Goal: Task Accomplishment & Management: Manage account settings

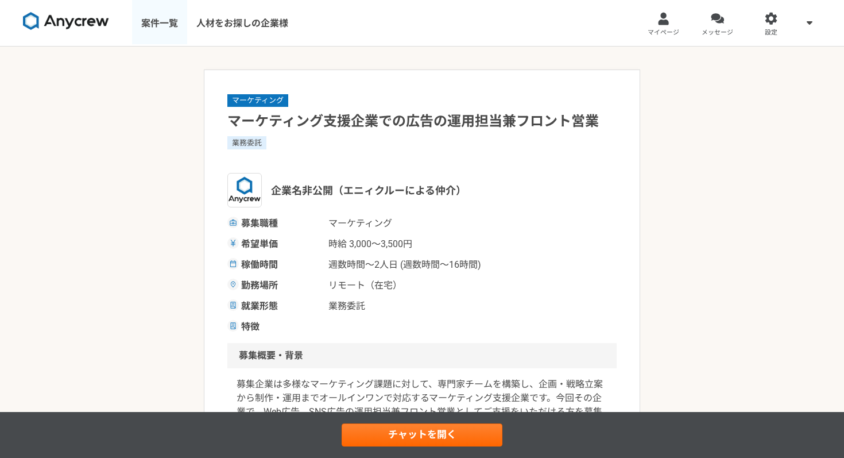
click at [160, 22] on link "案件一覧" at bounding box center [159, 23] width 55 height 46
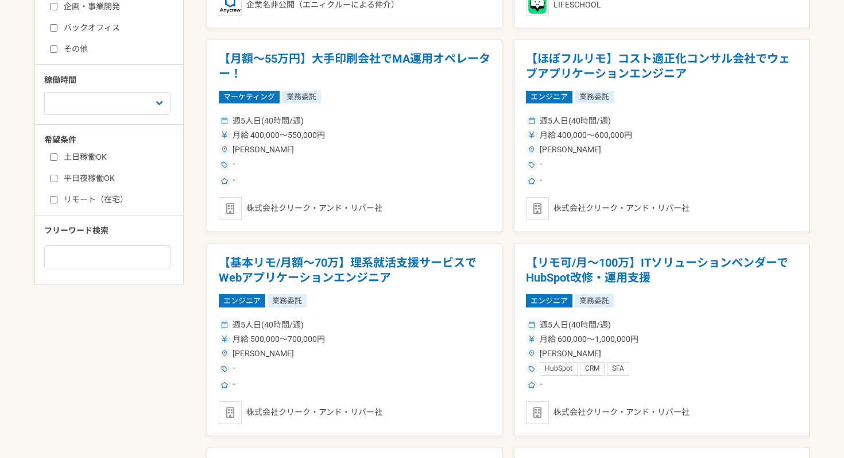
scroll to position [415, 0]
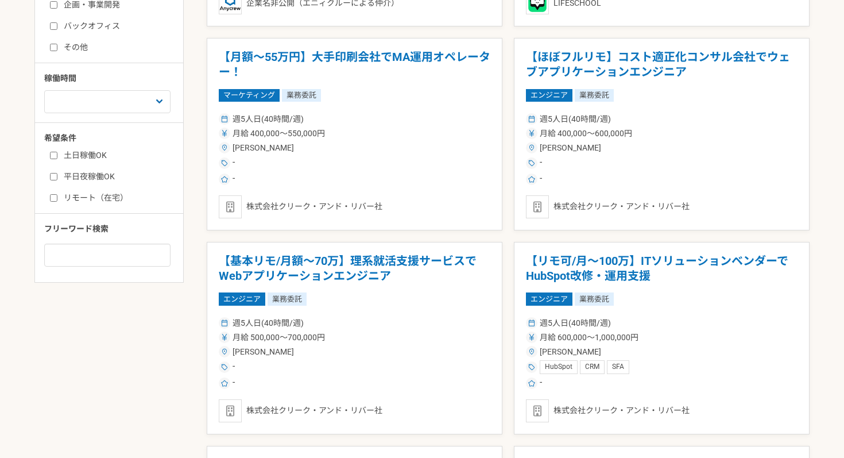
click at [54, 199] on input "リモート（在宅）" at bounding box center [53, 197] width 7 height 7
checkbox input "true"
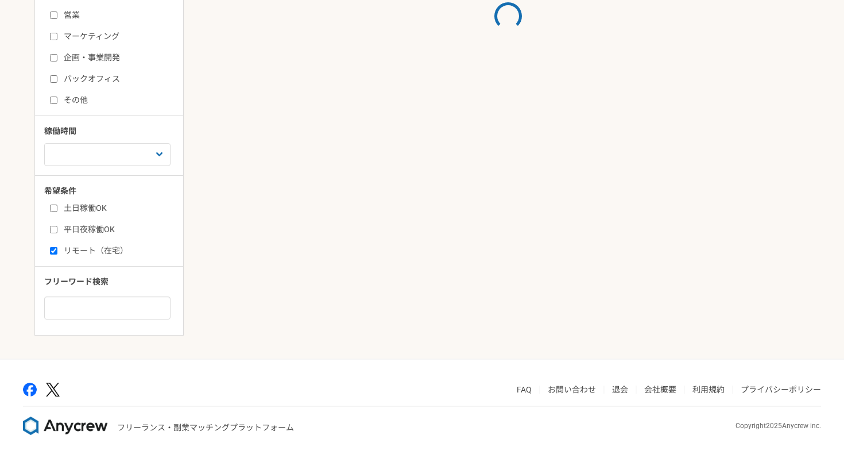
scroll to position [213, 0]
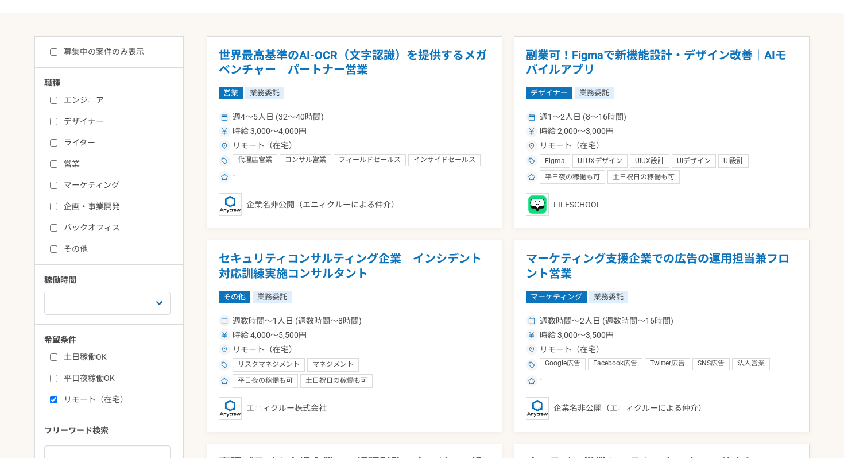
click at [56, 51] on input "募集中の案件のみ表示" at bounding box center [53, 51] width 7 height 7
checkbox input "true"
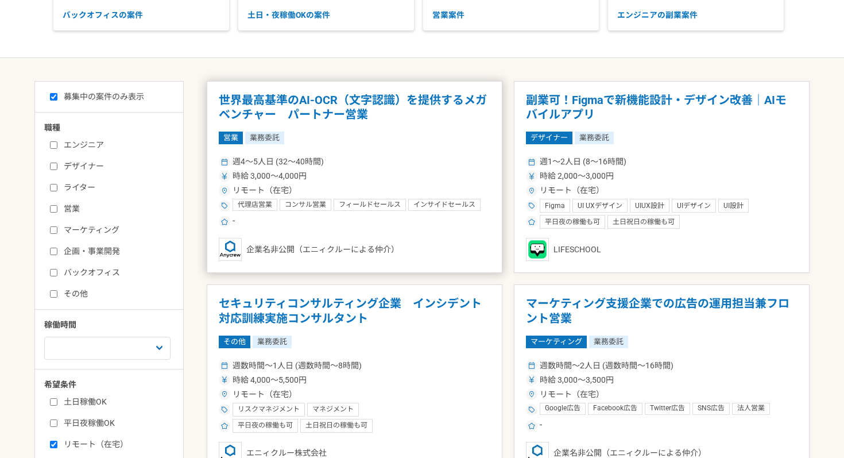
scroll to position [167, 0]
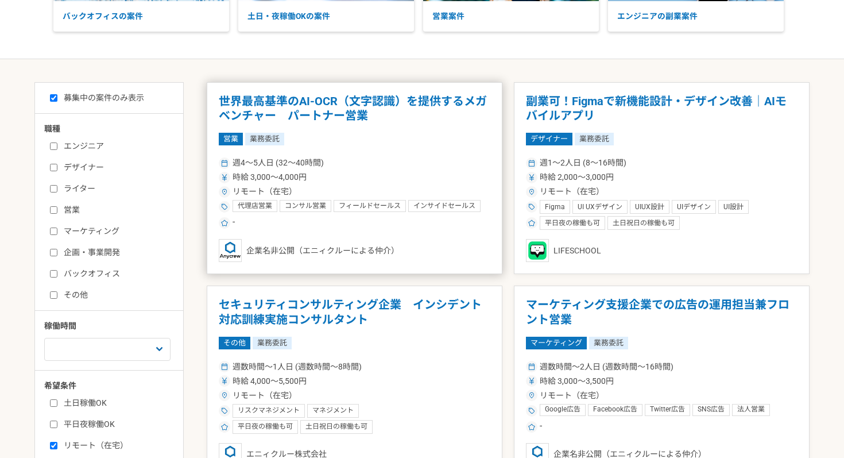
click at [370, 133] on div "営業 業務委託" at bounding box center [355, 139] width 272 height 13
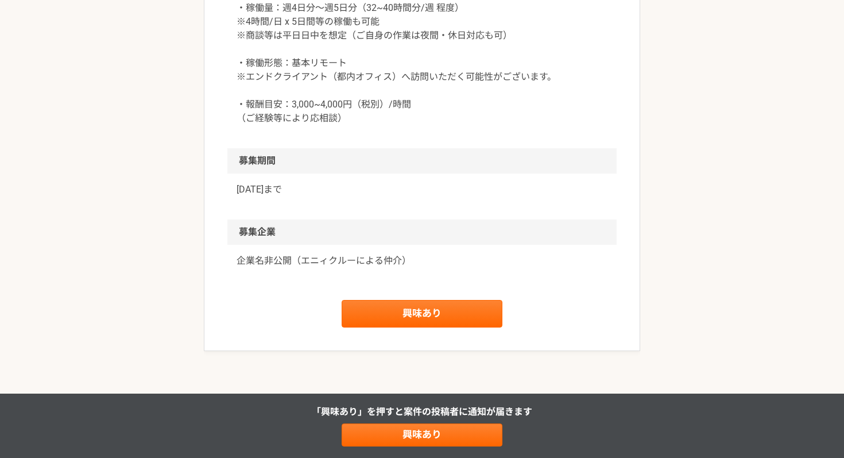
scroll to position [1162, 0]
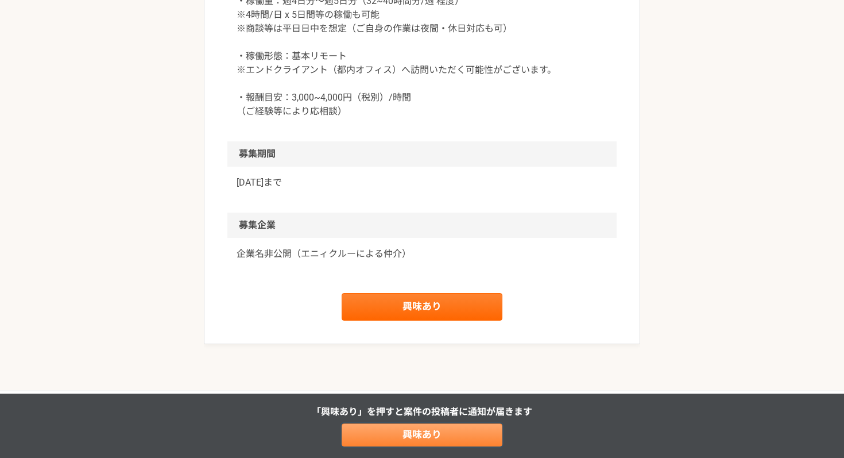
click at [419, 434] on link "興味あり" at bounding box center [422, 434] width 161 height 23
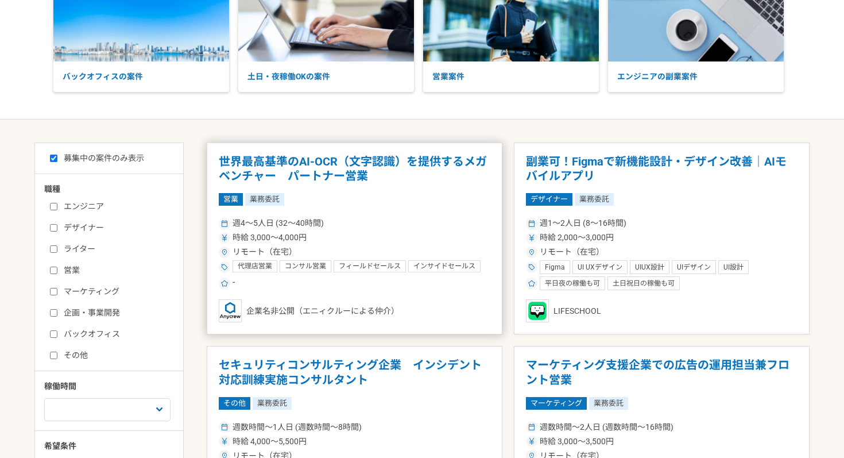
scroll to position [113, 0]
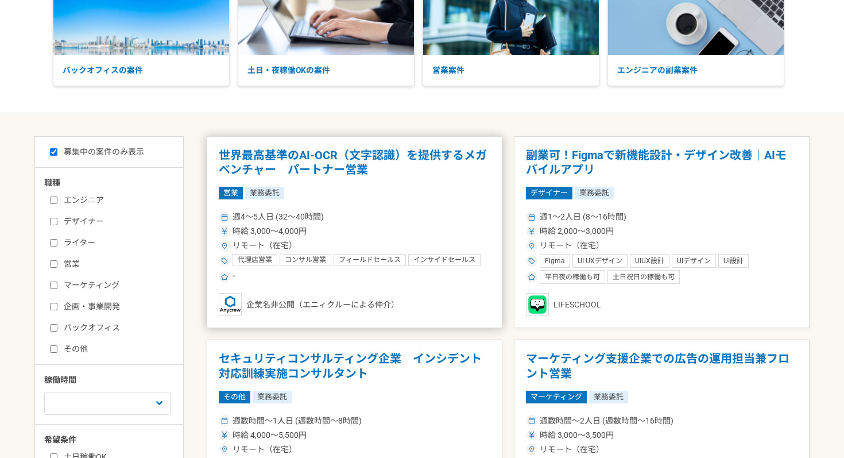
click at [397, 223] on div "週4〜5人日 (32〜40時間) 時給 3,000〜4,000円 リモート（在宅） 代理店営業 コンサル営業 フィールドセールス インサイドセールス 営業戦略…" at bounding box center [355, 245] width 272 height 75
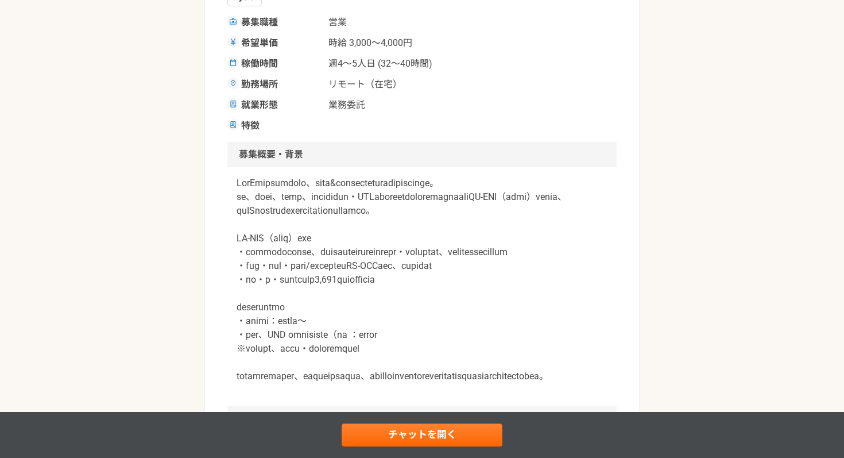
scroll to position [222, 0]
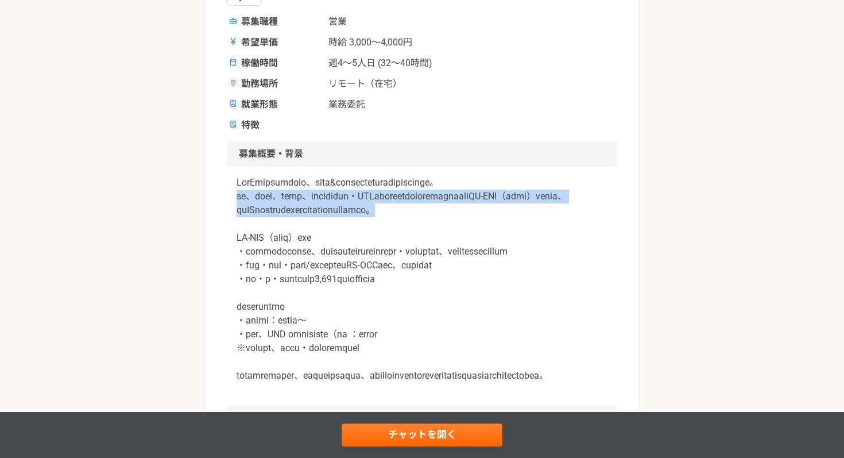
drag, startPoint x: 238, startPoint y: 212, endPoint x: 405, endPoint y: 239, distance: 169.3
click at [405, 239] on p at bounding box center [422, 279] width 371 height 207
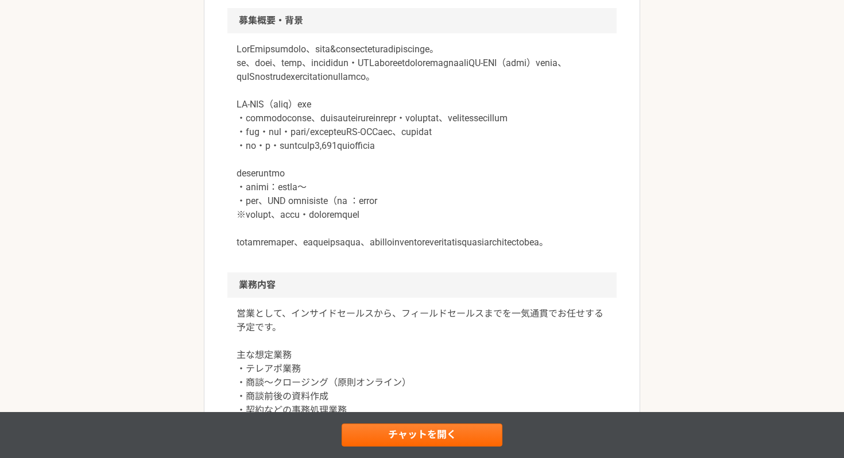
scroll to position [357, 0]
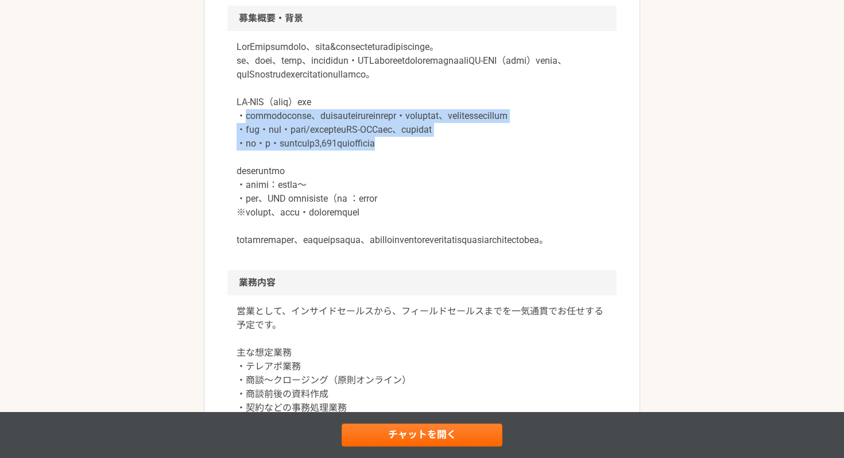
drag, startPoint x: 246, startPoint y: 144, endPoint x: 563, endPoint y: 193, distance: 320.8
click at [563, 193] on p at bounding box center [422, 143] width 371 height 207
click at [563, 192] on p at bounding box center [422, 143] width 371 height 207
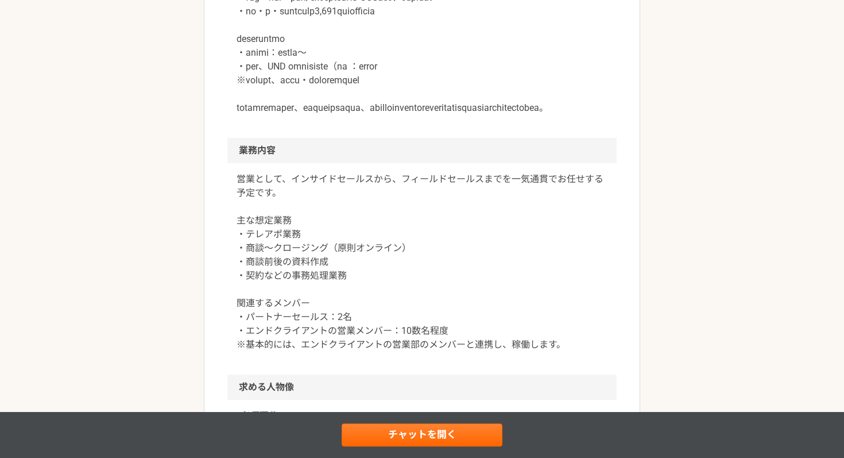
scroll to position [490, 0]
drag, startPoint x: 248, startPoint y: 96, endPoint x: 462, endPoint y: 109, distance: 215.1
click at [462, 109] on p at bounding box center [422, 11] width 371 height 207
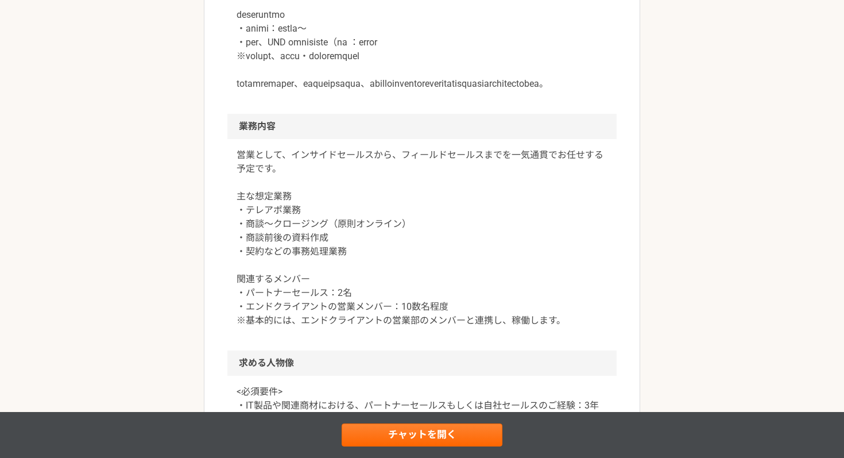
scroll to position [527, 0]
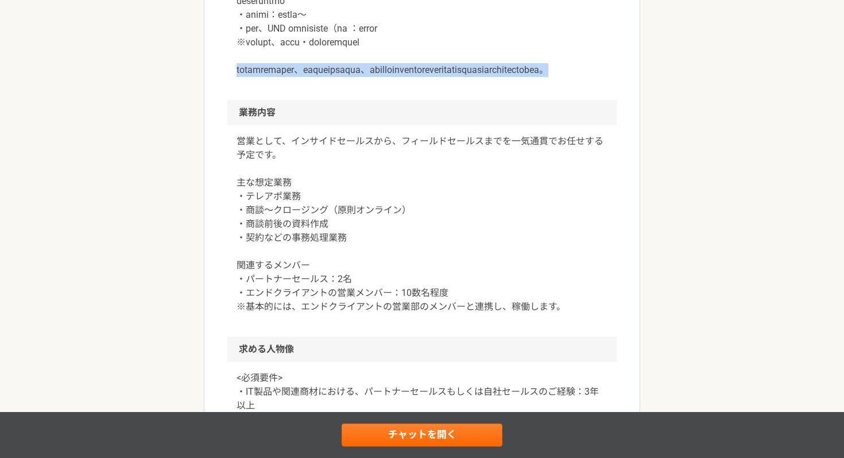
drag, startPoint x: 240, startPoint y: 114, endPoint x: 519, endPoint y: 125, distance: 278.8
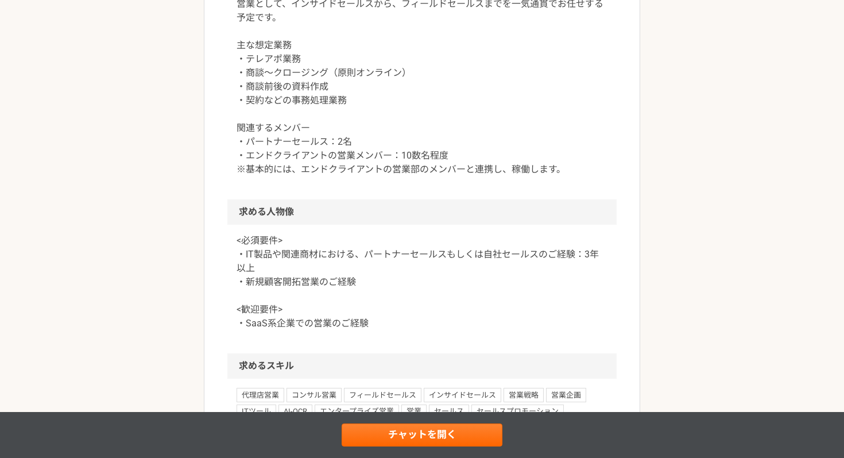
scroll to position [668, 0]
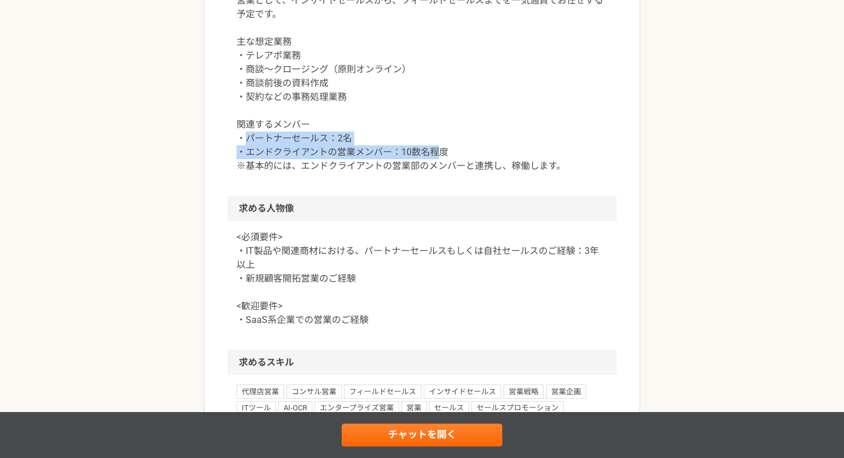
drag, startPoint x: 249, startPoint y: 194, endPoint x: 446, endPoint y: 210, distance: 197.0
click at [446, 173] on p "営業として、インサイドセールスから、フィールドセールスまでを一気通貫でお任せする予定です。 主な想定業務 ・テレアポ業務 ・商談〜クロージング（原則オンライン…" at bounding box center [422, 83] width 371 height 179
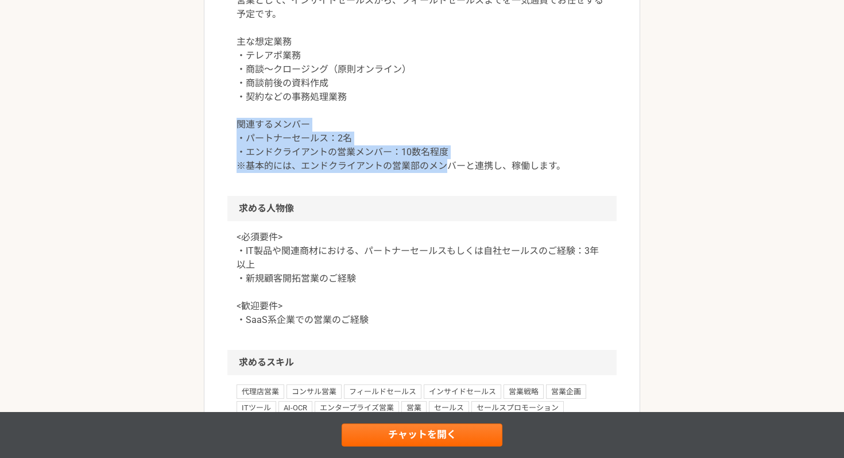
drag, startPoint x: 235, startPoint y: 180, endPoint x: 450, endPoint y: 221, distance: 218.7
click at [450, 196] on div "営業として、インサイドセールスから、フィールドセールスまでを一気通貫でお任せする予定です。 主な想定業務 ・テレアポ業務 ・商談〜クロージング（原則オンライン…" at bounding box center [421, 89] width 389 height 211
click at [450, 173] on p "営業として、インサイドセールスから、フィールドセールスまでを一気通貫でお任せする予定です。 主な想定業務 ・テレアポ業務 ・商談〜クロージング（原則オンライン…" at bounding box center [422, 83] width 371 height 179
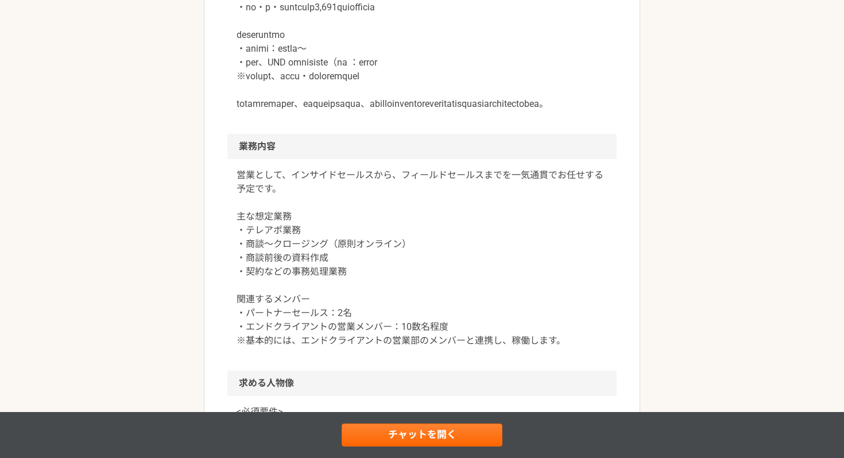
scroll to position [0, 0]
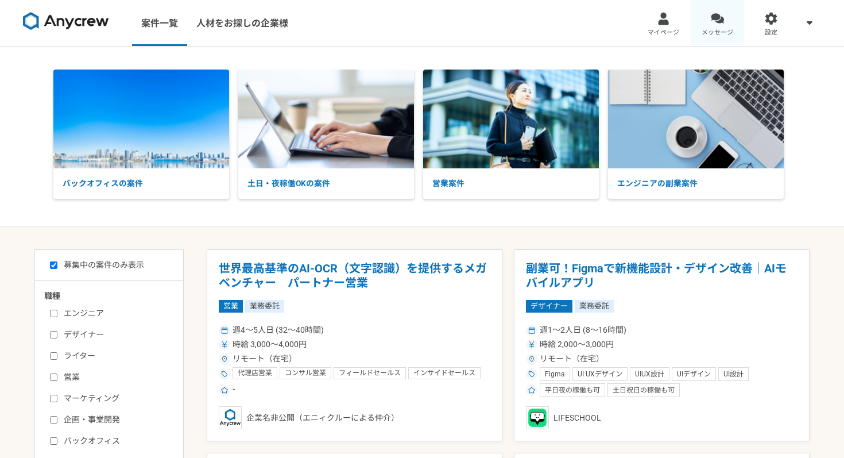
click at [714, 20] on div at bounding box center [717, 18] width 13 height 13
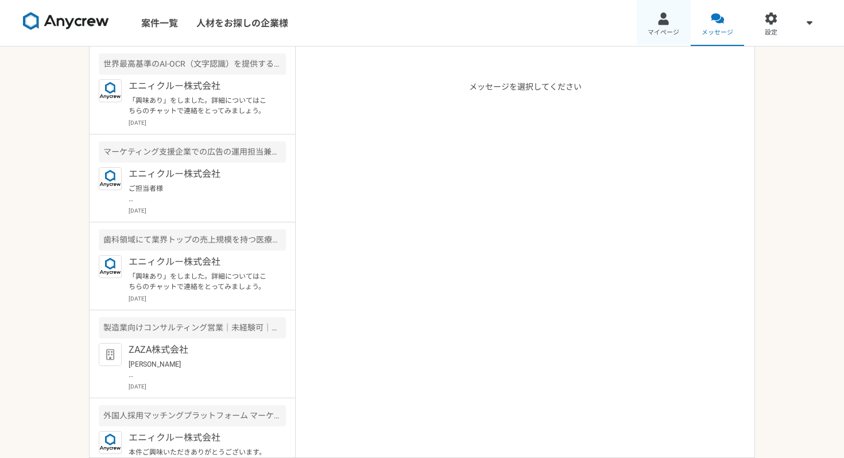
click at [658, 21] on div at bounding box center [663, 18] width 13 height 13
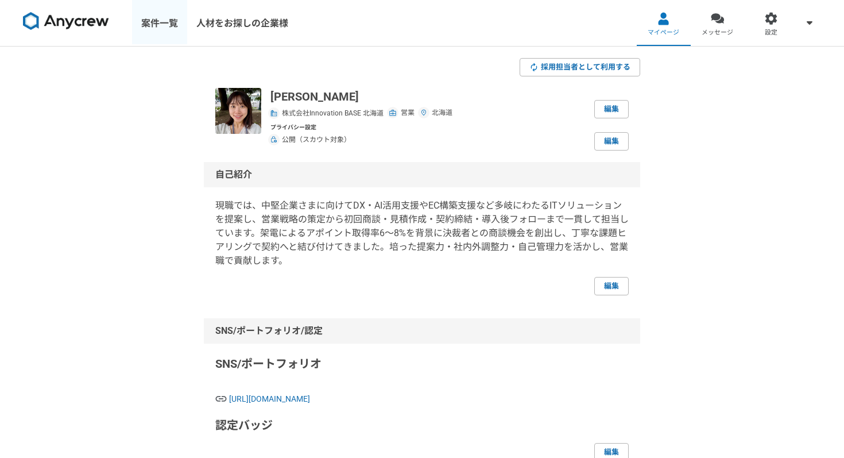
click at [144, 24] on link "案件一覧" at bounding box center [159, 23] width 55 height 46
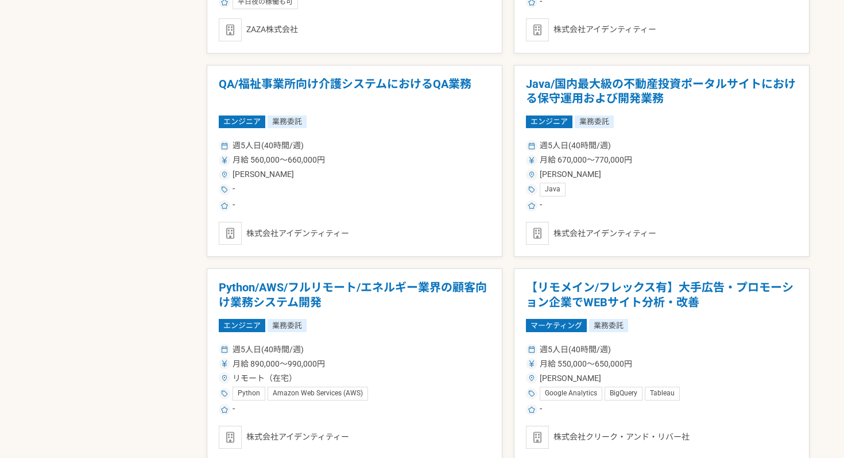
scroll to position [2008, 0]
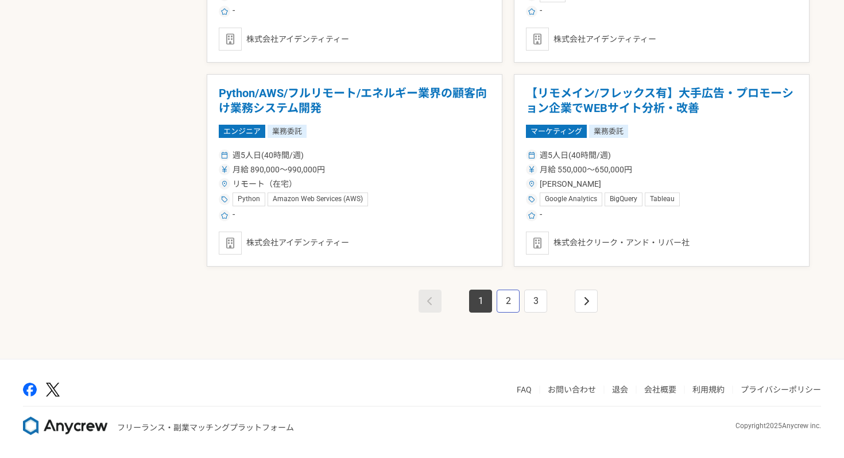
click at [505, 304] on link "2" at bounding box center [508, 300] width 23 height 23
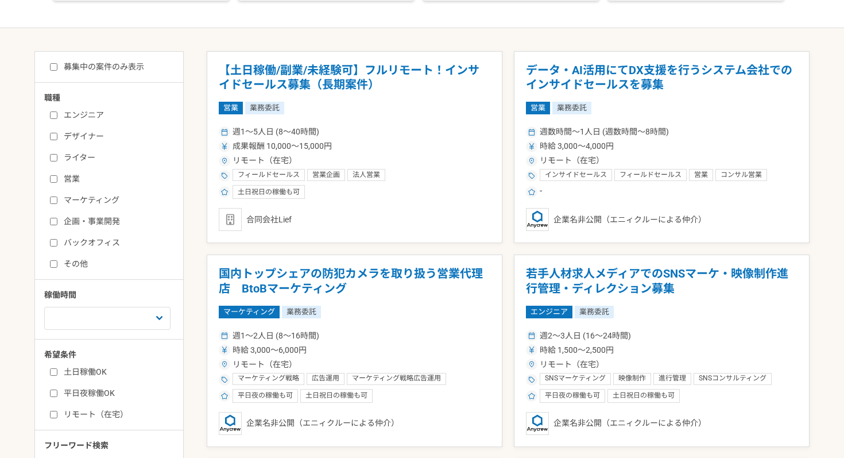
scroll to position [218, 0]
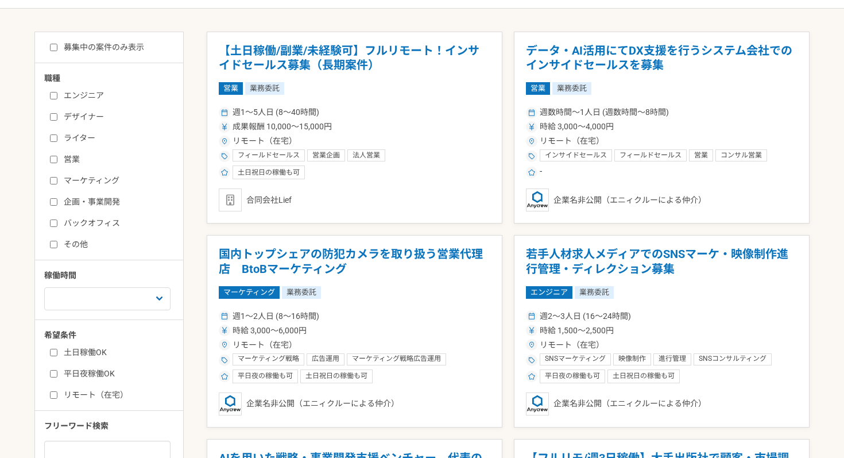
click at [53, 48] on input "募集中の案件のみ表示" at bounding box center [53, 47] width 7 height 7
checkbox input "true"
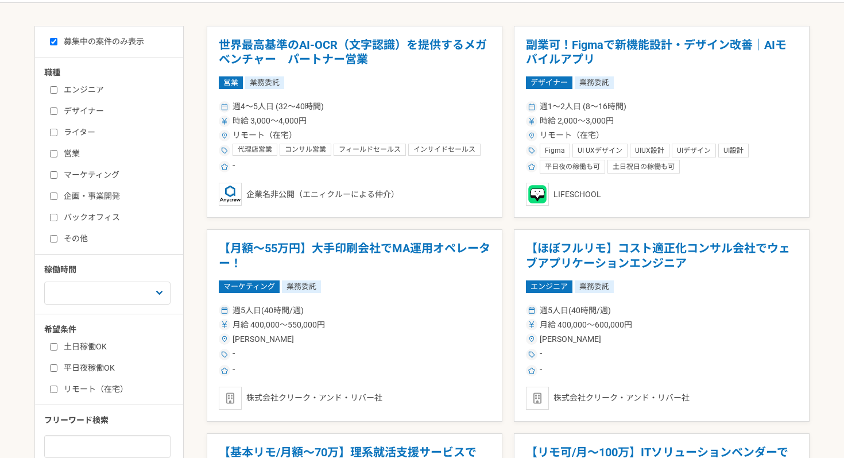
scroll to position [224, 0]
click at [54, 387] on input "リモート（在宅）" at bounding box center [53, 388] width 7 height 7
checkbox input "true"
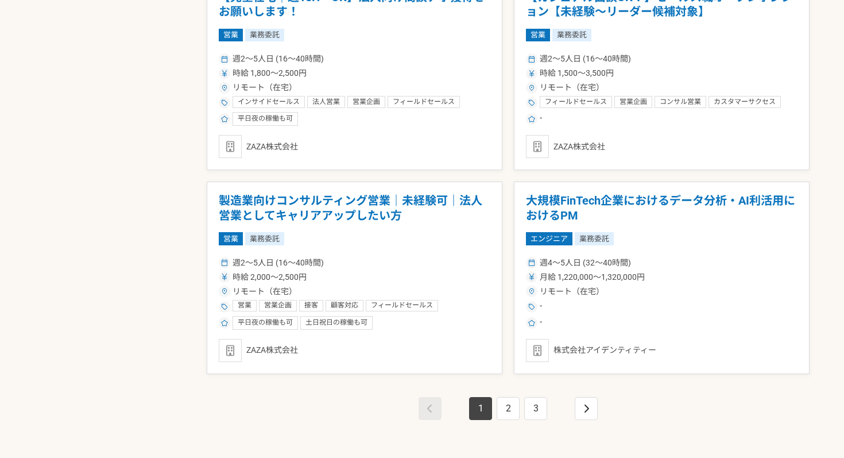
scroll to position [1903, 0]
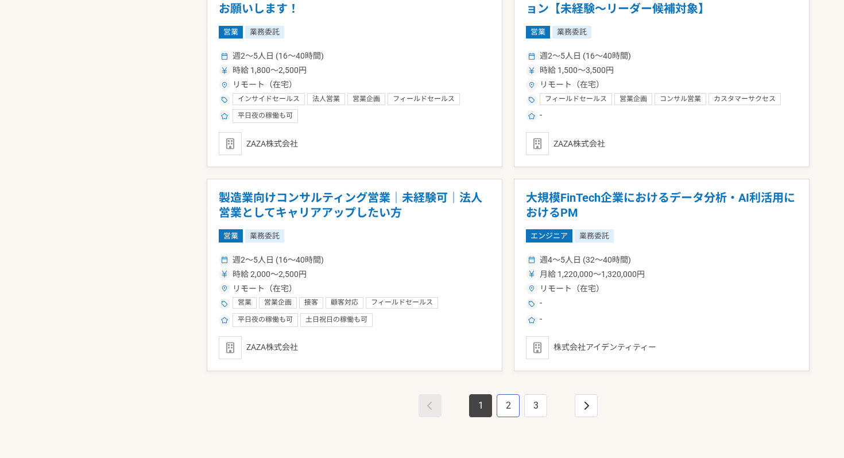
click at [507, 406] on link "2" at bounding box center [508, 405] width 23 height 23
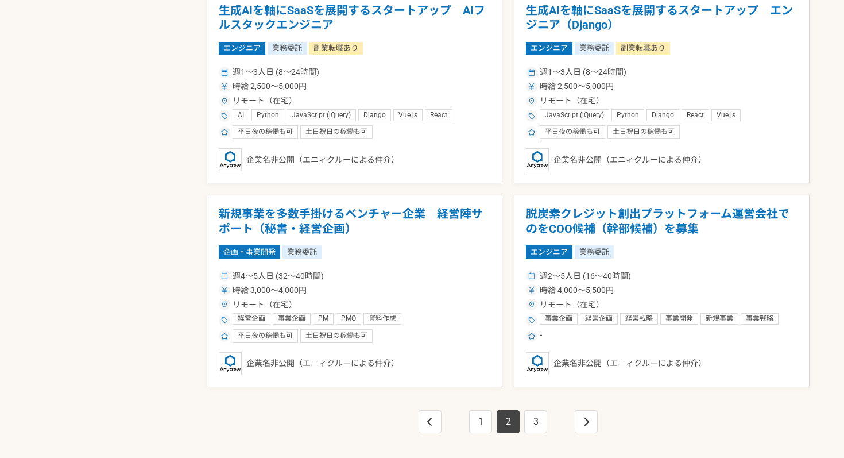
scroll to position [1891, 0]
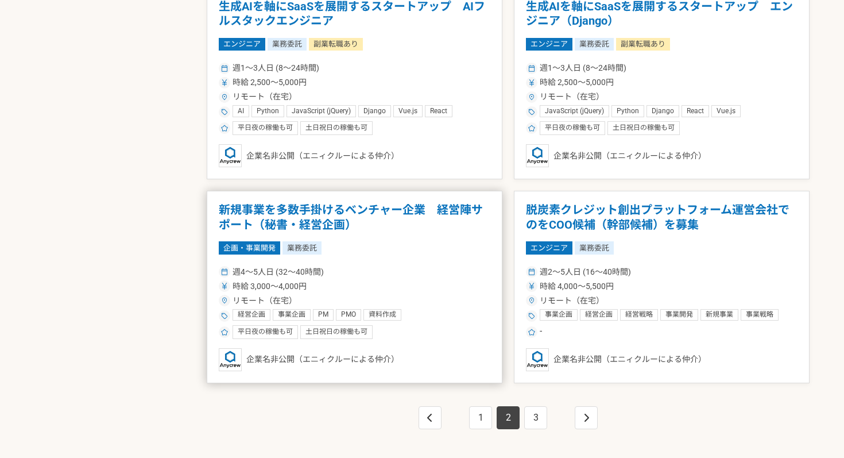
click at [364, 300] on div "リモート（在宅）" at bounding box center [355, 301] width 272 height 12
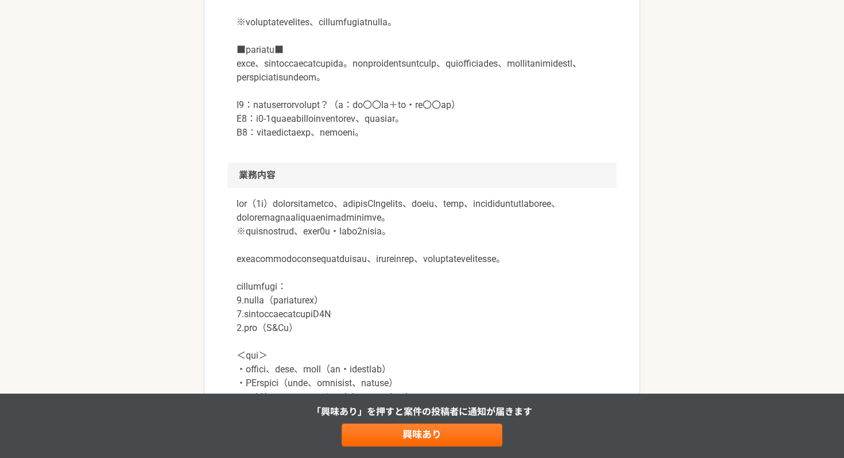
scroll to position [455, 0]
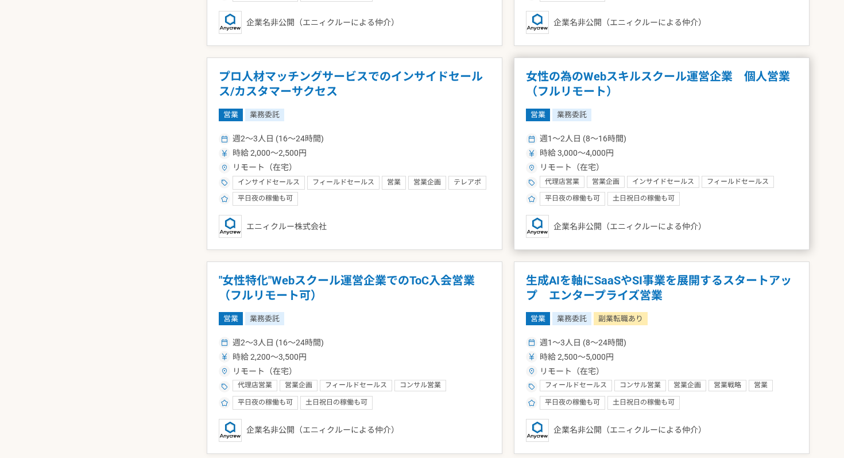
scroll to position [1415, 0]
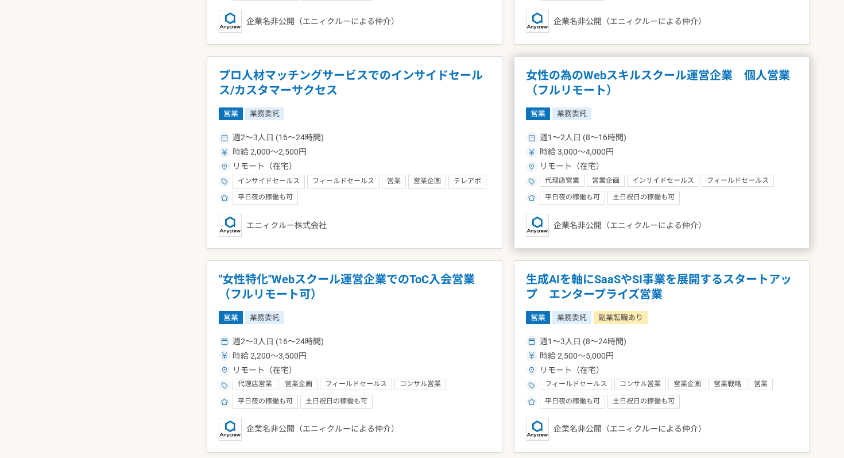
click at [689, 154] on div "時給 3,000〜4,000円" at bounding box center [662, 152] width 272 height 12
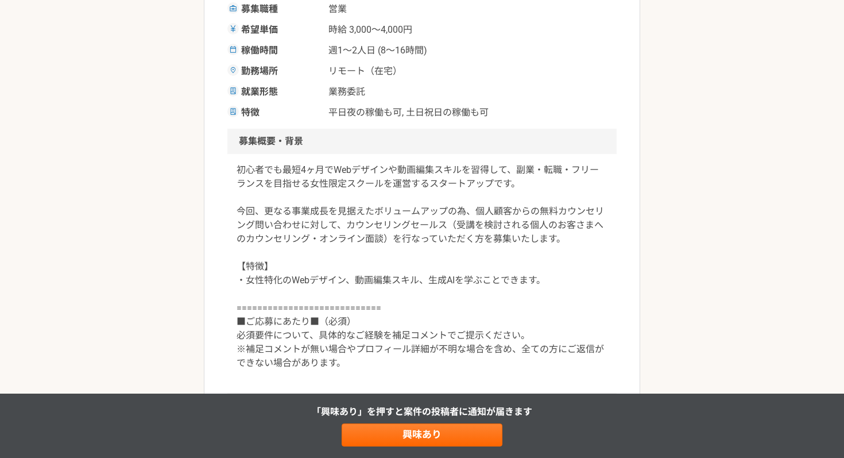
scroll to position [235, 0]
click at [407, 173] on p "初心者でも最短4ヶ月でWebデザインや動画編集スキルを習得して、副業・転職・フリーランスを目指せる女性限定スクールを運営するスタートアップです。 今回、更なる…" at bounding box center [422, 266] width 371 height 207
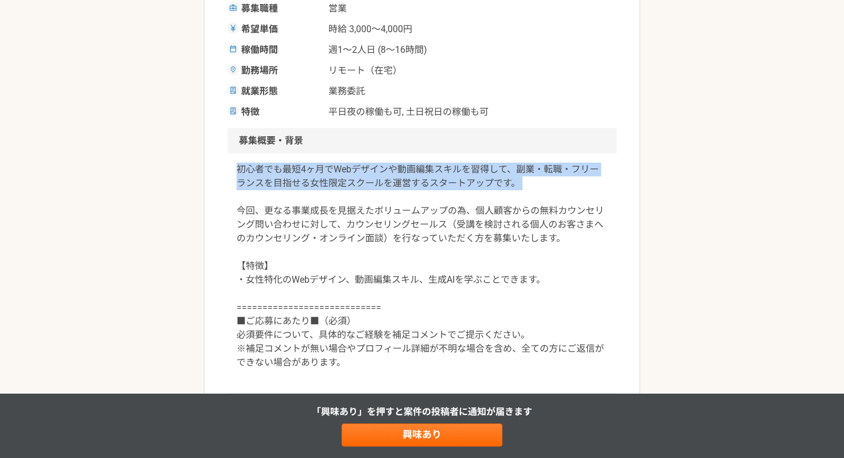
click at [407, 173] on p "初心者でも最短4ヶ月でWebデザインや動画編集スキルを習得して、副業・転職・フリーランスを目指せる女性限定スクールを運営するスタートアップです。 今回、更なる…" at bounding box center [422, 266] width 371 height 207
click at [396, 183] on p "初心者でも最短4ヶ月でWebデザインや動画編集スキルを習得して、副業・転職・フリーランスを目指せる女性限定スクールを運営するスタートアップです。 今回、更なる…" at bounding box center [422, 266] width 371 height 207
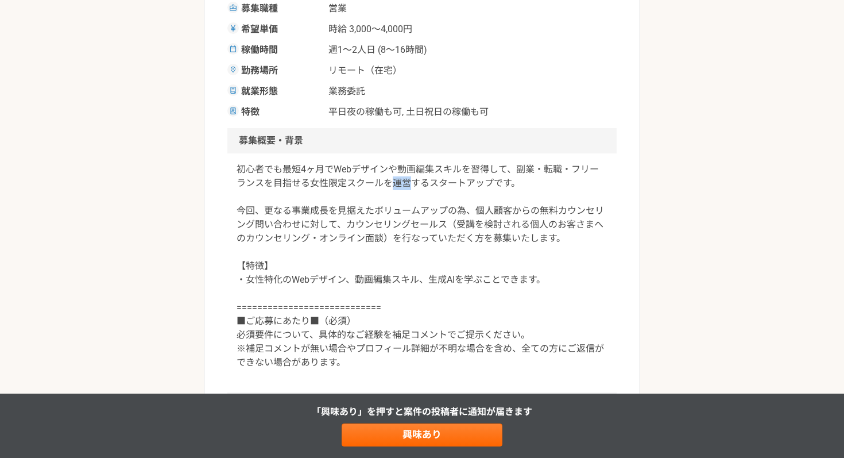
click at [396, 183] on p "初心者でも最短4ヶ月でWebデザインや動画編集スキルを習得して、副業・転職・フリーランスを目指せる女性限定スクールを運営するスタートアップです。 今回、更なる…" at bounding box center [422, 266] width 371 height 207
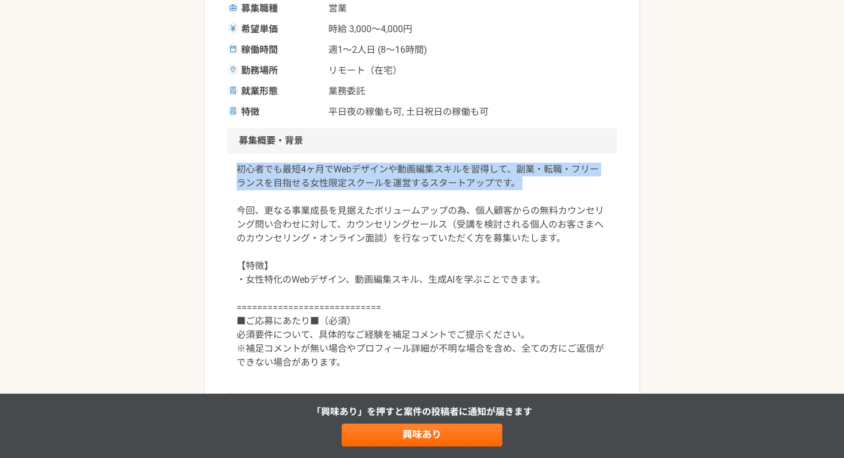
click at [396, 183] on p "初心者でも最短4ヶ月でWebデザインや動画編集スキルを習得して、副業・転職・フリーランスを目指せる女性限定スクールを運営するスタートアップです。 今回、更なる…" at bounding box center [422, 266] width 371 height 207
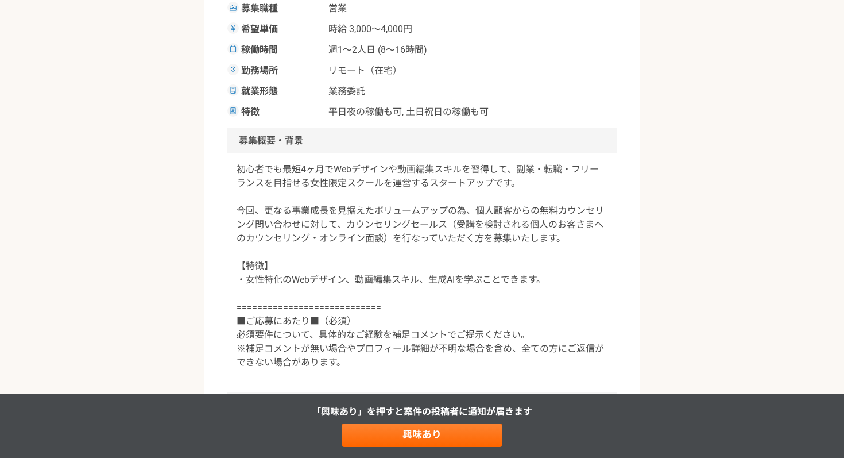
click at [349, 230] on p "初心者でも最短4ヶ月でWebデザインや動画編集スキルを習得して、副業・転職・フリーランスを目指せる女性限定スクールを運営するスタートアップです。 今回、更なる…" at bounding box center [422, 266] width 371 height 207
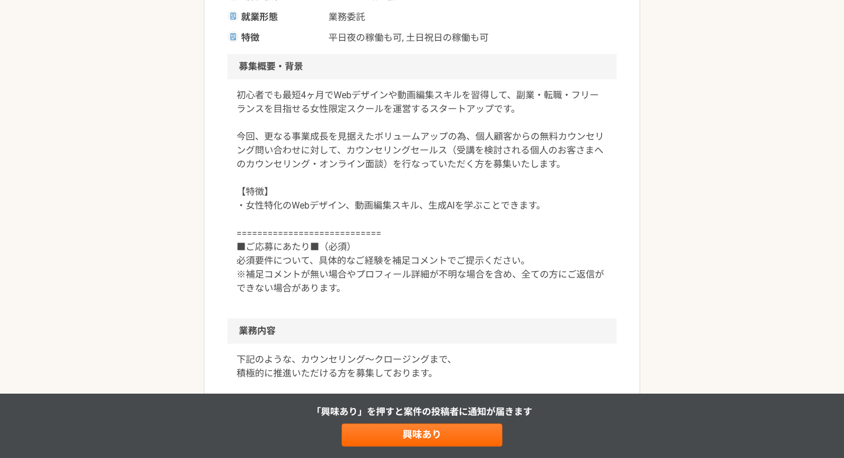
scroll to position [312, 0]
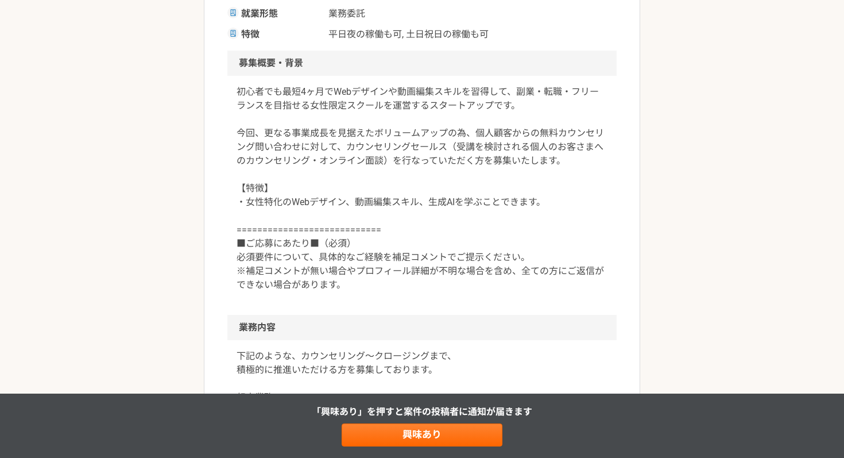
click at [417, 206] on p "初心者でも最短4ヶ月でWebデザインや動画編集スキルを習得して、副業・転職・フリーランスを目指せる女性限定スクールを運営するスタートアップです。 今回、更なる…" at bounding box center [422, 188] width 371 height 207
click at [418, 238] on p "初心者でも最短4ヶ月でWebデザインや動画編集スキルを習得して、副業・転職・フリーランスを目指せる女性限定スクールを運営するスタートアップです。 今回、更なる…" at bounding box center [422, 188] width 371 height 207
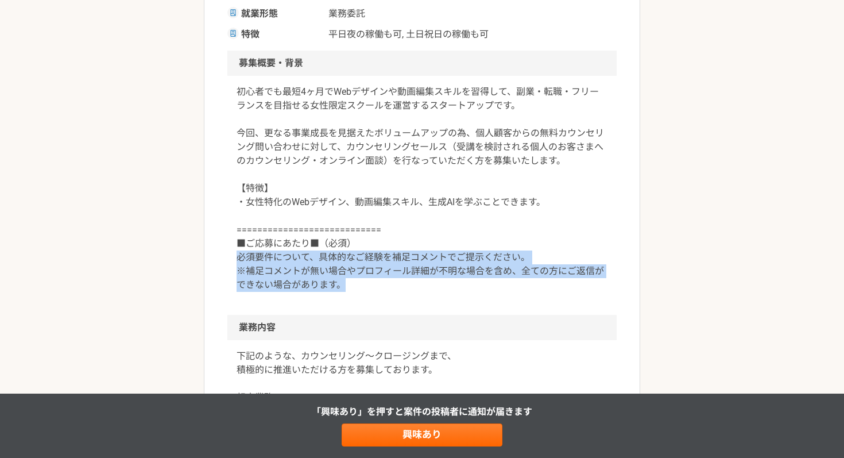
drag, startPoint x: 236, startPoint y: 259, endPoint x: 532, endPoint y: 287, distance: 297.7
click at [532, 287] on div "初心者でも最短4ヶ月でWebデザインや動画編集スキルを習得して、副業・転職・フリーランスを目指せる女性限定スクールを運営するスタートアップです。 今回、更なる…" at bounding box center [421, 195] width 389 height 239
click at [532, 287] on p "初心者でも最短4ヶ月でWebデザインや動画編集スキルを習得して、副業・転職・フリーランスを目指せる女性限定スクールを運営するスタートアップです。 今回、更なる…" at bounding box center [422, 188] width 371 height 207
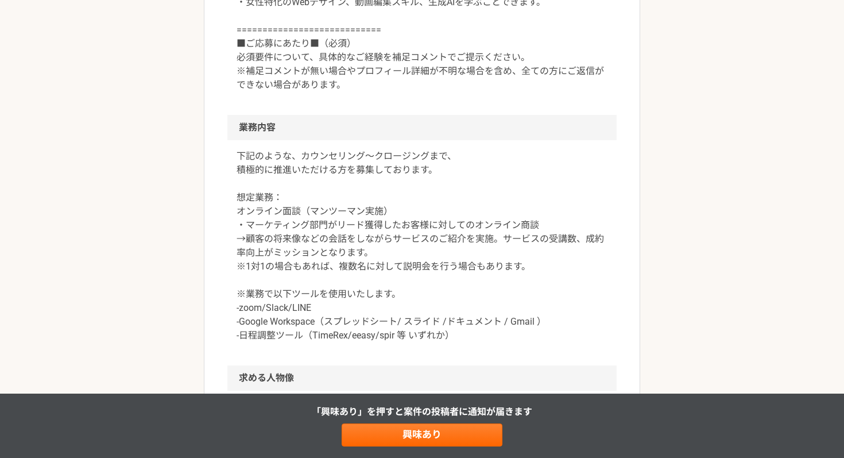
scroll to position [520, 0]
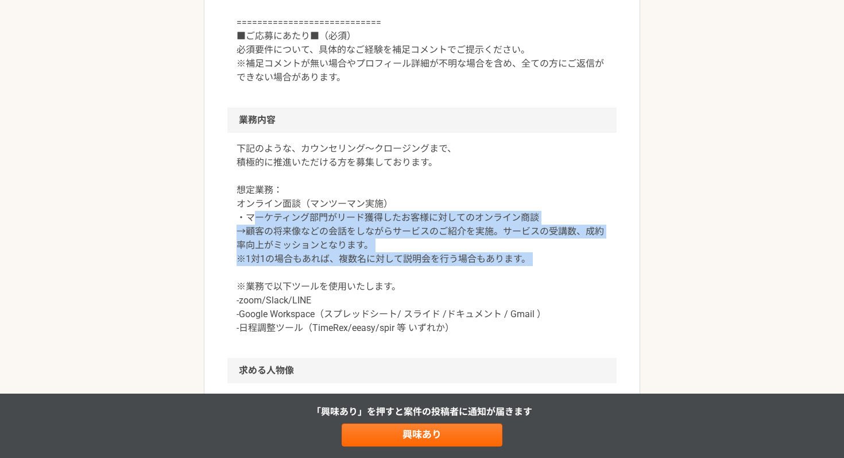
drag, startPoint x: 259, startPoint y: 211, endPoint x: 574, endPoint y: 269, distance: 319.9
click at [574, 269] on p "下記のような、カウンセリング〜クロージングまで、 積極的に推進いただける方を募集しております。 想定業務： オンライン面談（マンツーマン実施） ・マーケティン…" at bounding box center [422, 238] width 371 height 193
click at [574, 268] on p "下記のような、カウンセリング〜クロージングまで、 積極的に推進いただける方を募集しております。 想定業務： オンライン面談（マンツーマン実施） ・マーケティン…" at bounding box center [422, 238] width 371 height 193
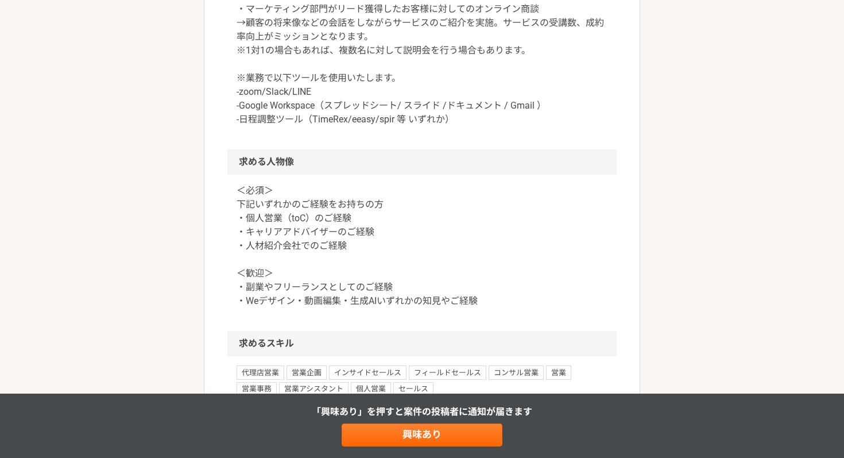
scroll to position [736, 0]
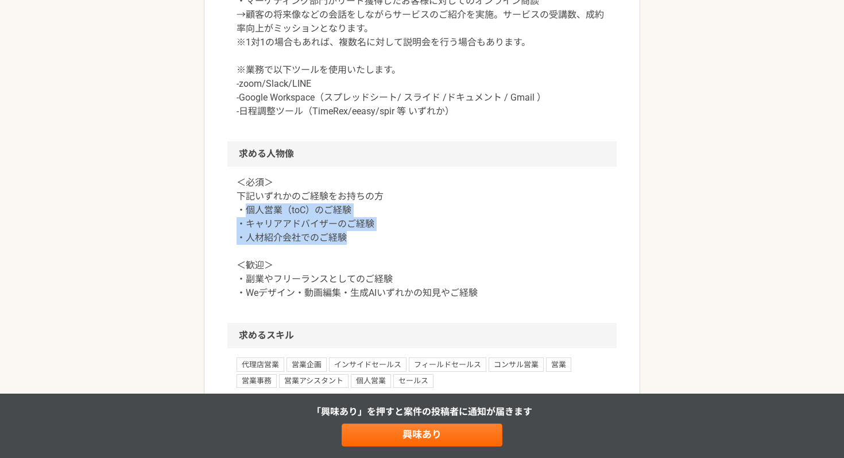
drag, startPoint x: 249, startPoint y: 214, endPoint x: 387, endPoint y: 232, distance: 139.6
click at [387, 232] on p "＜必須＞ 下記いずれかのご経験をお持ちの方 ・個人営業（toC）のご経験 ・キャリアアドバイザーのご経験 ・人材紹介会社でのご経験 ＜歓迎＞ ・副業やフリーラ…" at bounding box center [422, 238] width 371 height 124
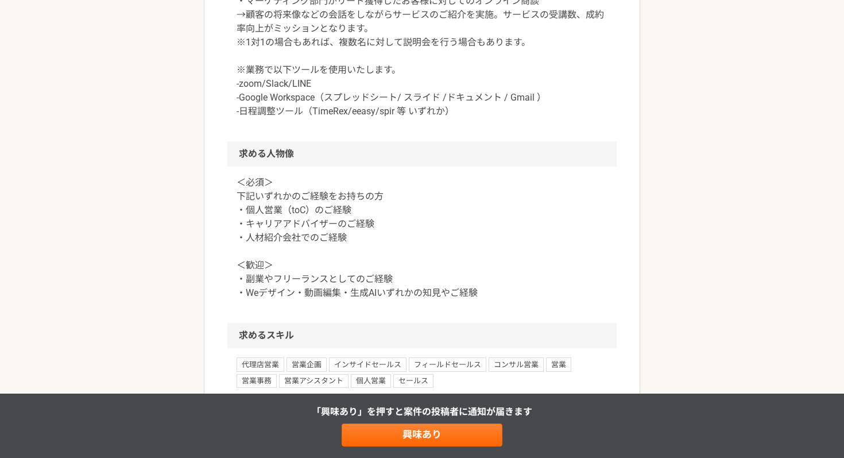
click at [392, 246] on p "＜必須＞ 下記いずれかのご経験をお持ちの方 ・個人営業（toC）のご経験 ・キャリアアドバイザーのご経験 ・人材紹介会社でのご経験 ＜歓迎＞ ・副業やフリーラ…" at bounding box center [422, 238] width 371 height 124
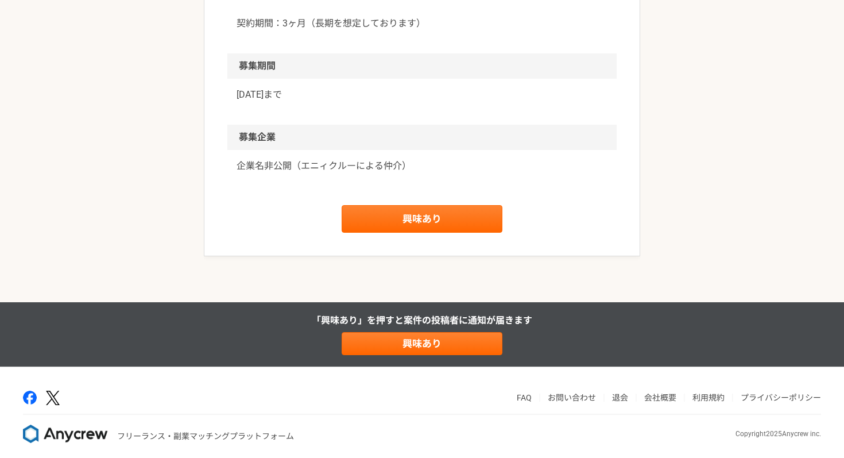
scroll to position [1307, 0]
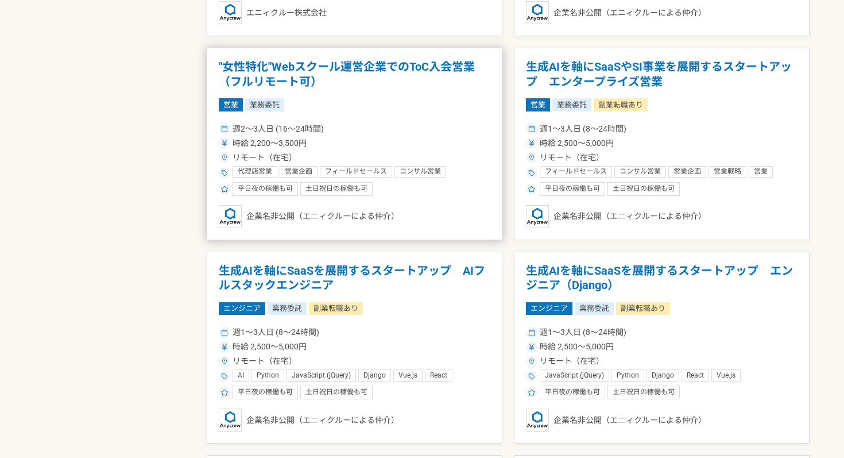
scroll to position [1629, 0]
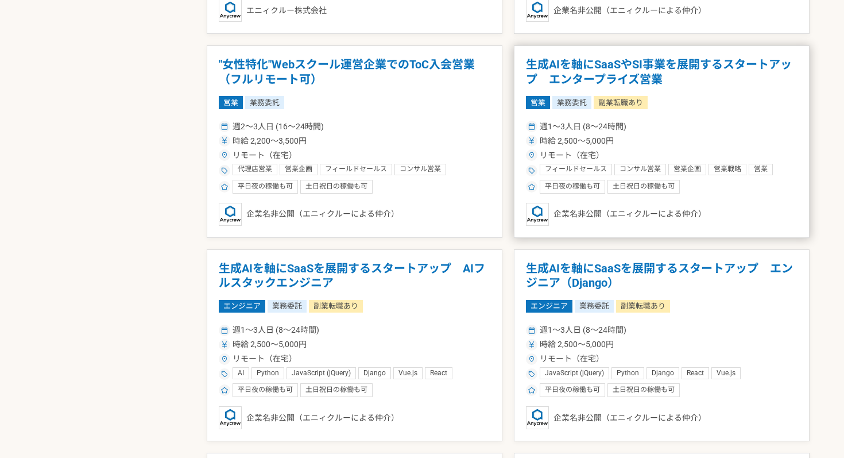
click at [712, 140] on div "時給 2,500〜5,000円" at bounding box center [662, 141] width 272 height 12
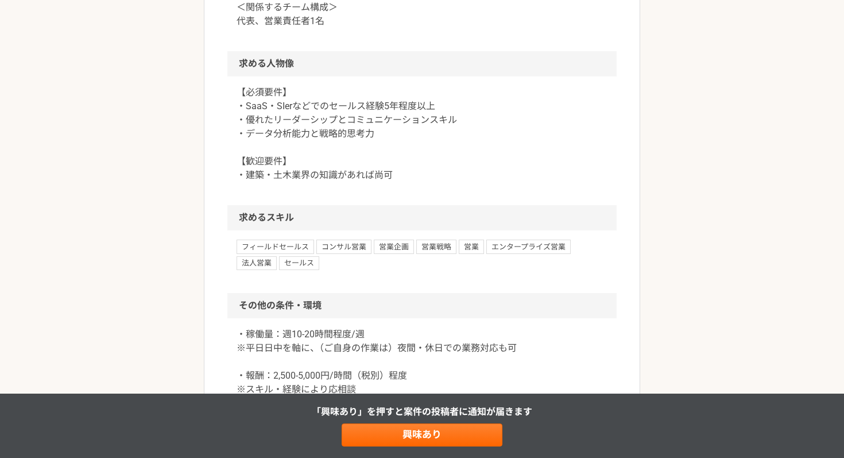
scroll to position [1092, 0]
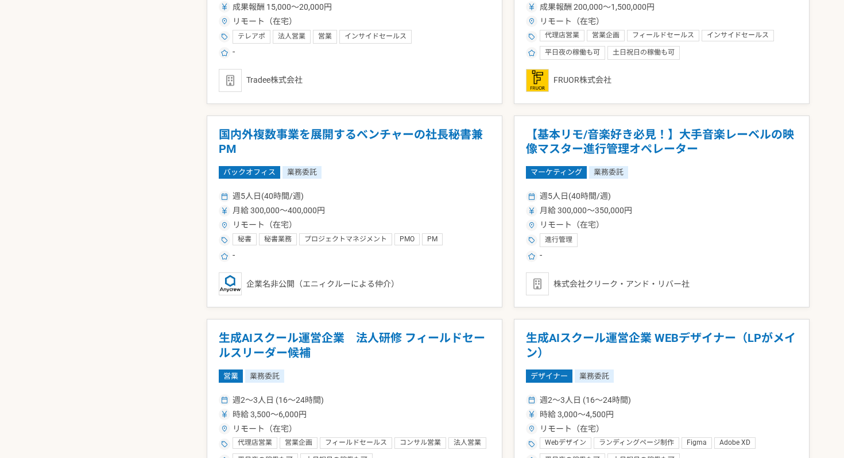
scroll to position [745, 0]
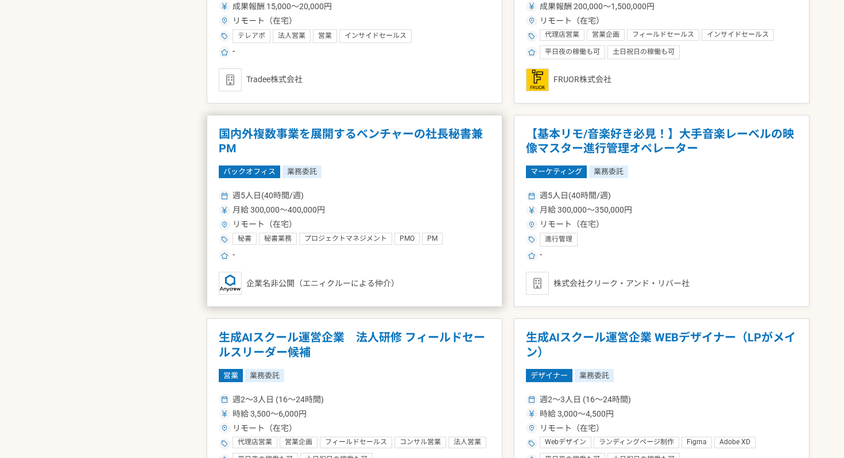
click at [380, 184] on article "国内外複数事業を展開するベンチャーの社長秘書兼PM バックオフィス 業務委託 週5人日(40時間/週) 月給 300,000〜400,000円 リモート（在宅…" at bounding box center [355, 211] width 296 height 192
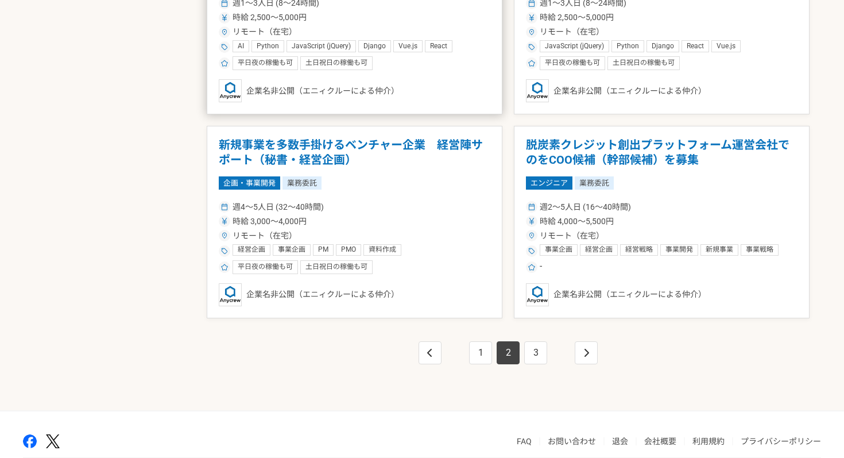
scroll to position [1957, 0]
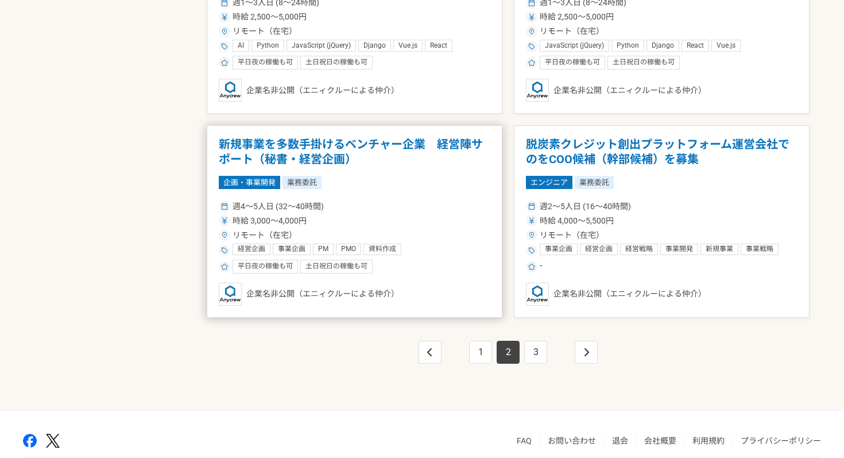
click at [361, 203] on div "週4〜5人日 (32〜40時間)" at bounding box center [355, 206] width 272 height 12
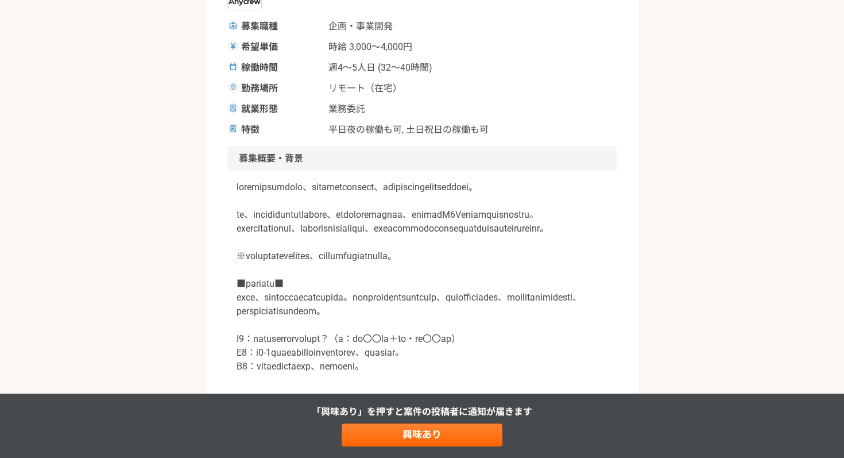
scroll to position [258, 0]
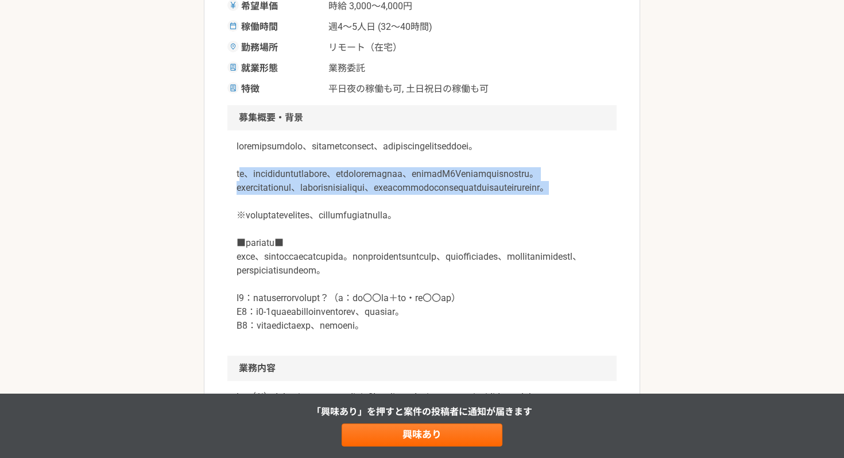
drag, startPoint x: 460, startPoint y: 188, endPoint x: 568, endPoint y: 234, distance: 117.3
click at [568, 234] on p at bounding box center [422, 236] width 371 height 193
click at [287, 215] on p at bounding box center [422, 236] width 371 height 193
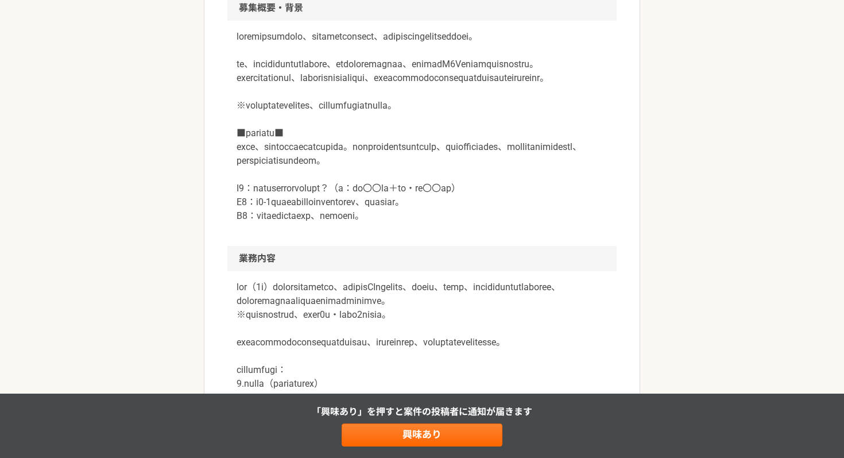
scroll to position [370, 0]
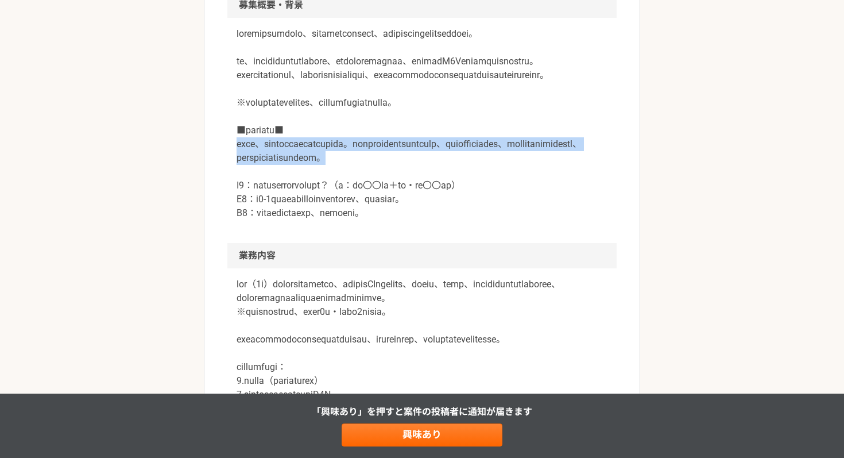
drag, startPoint x: 261, startPoint y: 186, endPoint x: 519, endPoint y: 214, distance: 258.8
click at [519, 214] on p at bounding box center [422, 123] width 371 height 193
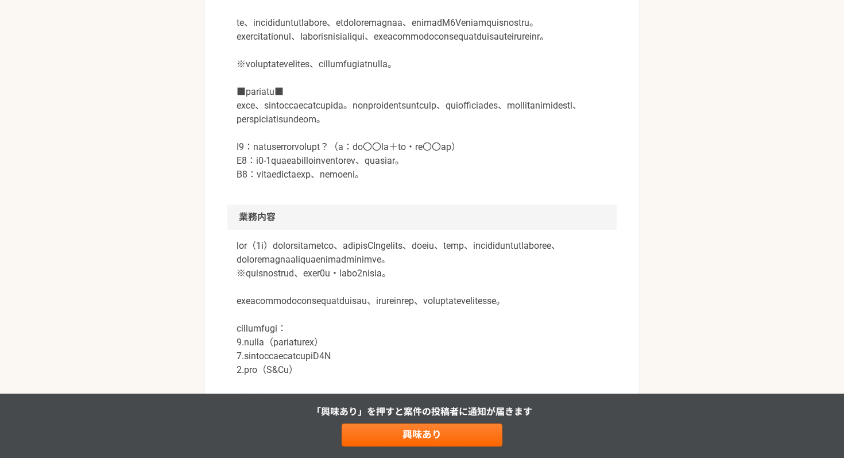
scroll to position [419, 0]
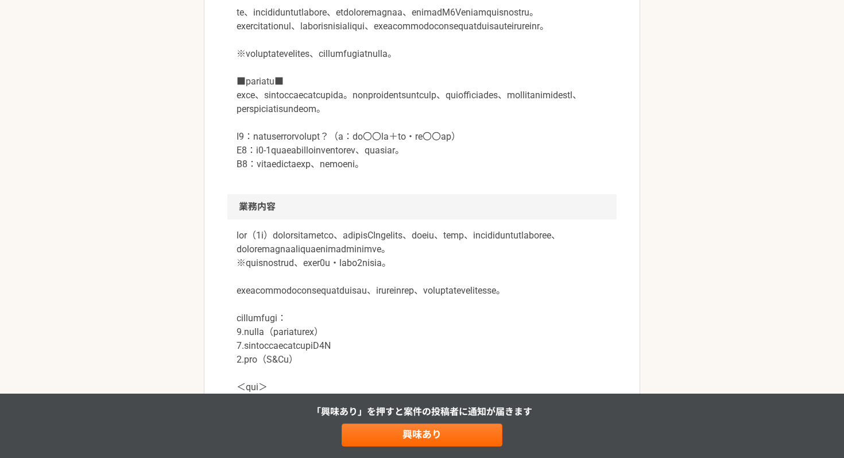
click at [494, 171] on p at bounding box center [422, 74] width 371 height 193
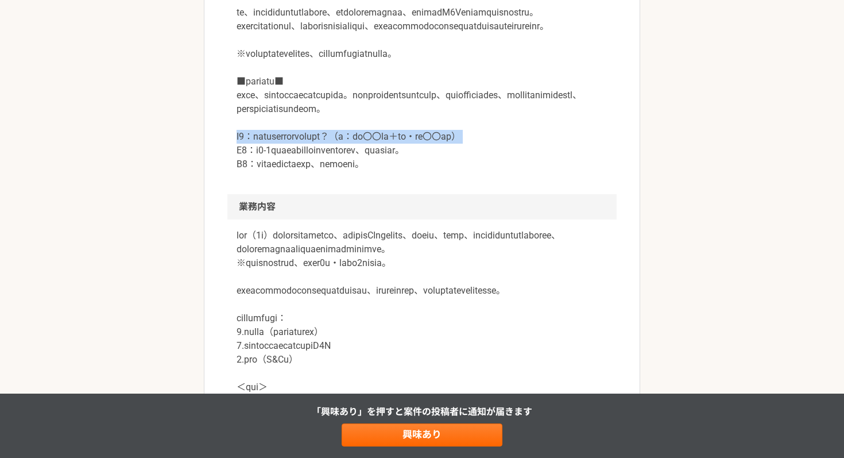
click at [494, 171] on p at bounding box center [422, 74] width 371 height 193
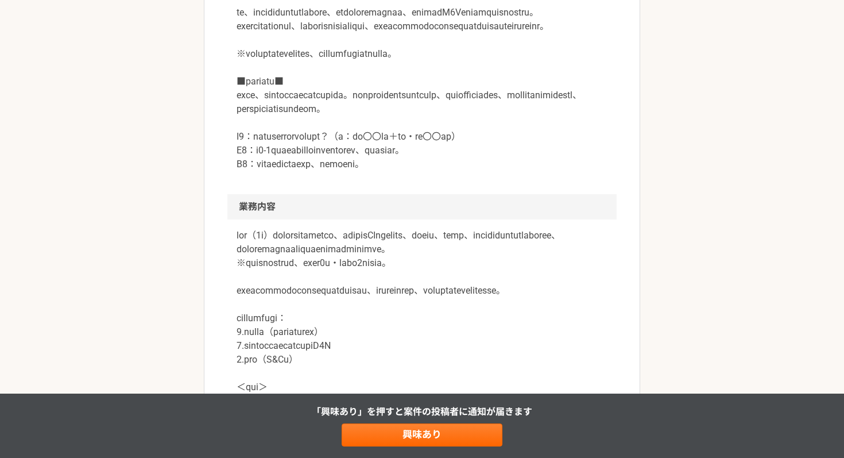
click at [442, 171] on p at bounding box center [422, 74] width 371 height 193
click at [418, 171] on p at bounding box center [422, 74] width 371 height 193
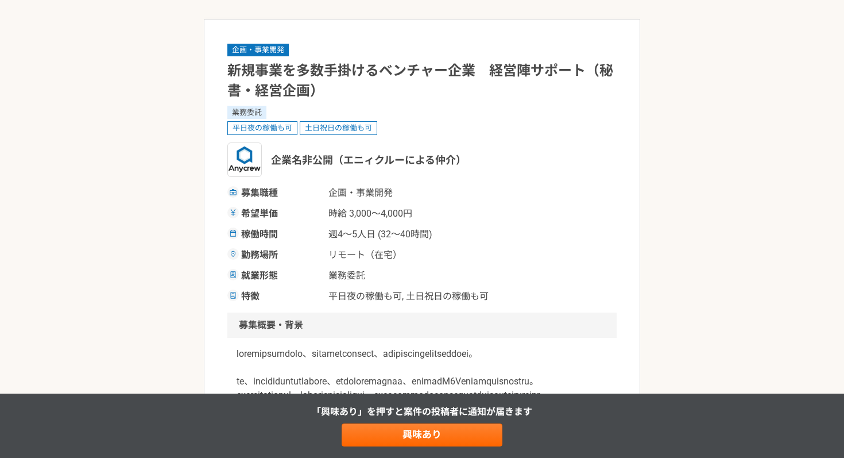
scroll to position [0, 0]
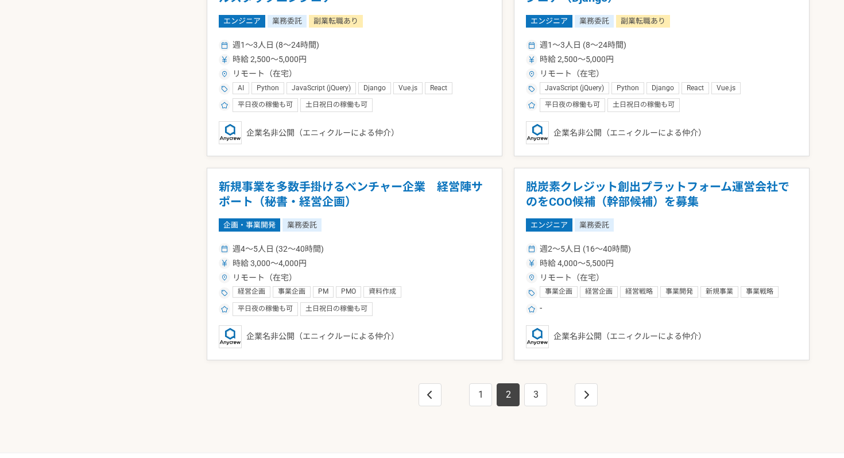
scroll to position [1915, 0]
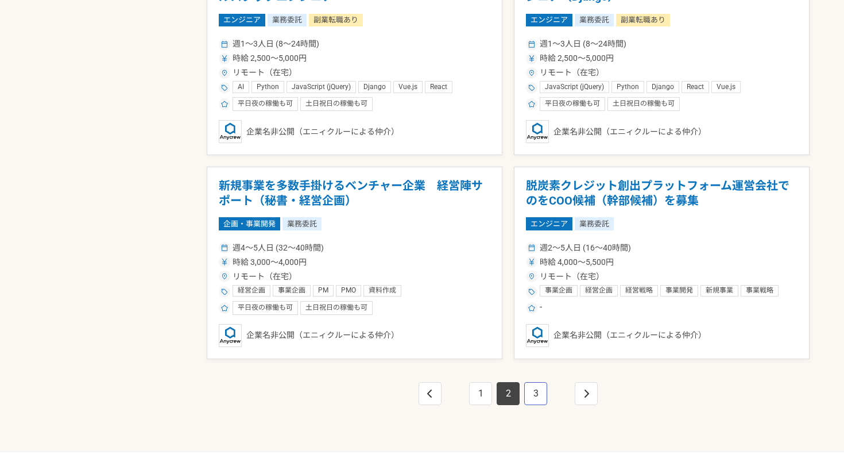
click at [536, 389] on link "3" at bounding box center [535, 393] width 23 height 23
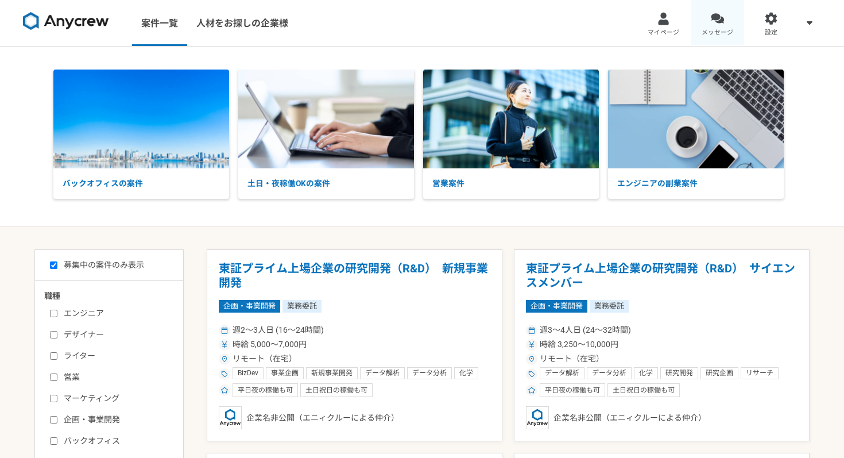
click at [717, 16] on div at bounding box center [717, 18] width 13 height 13
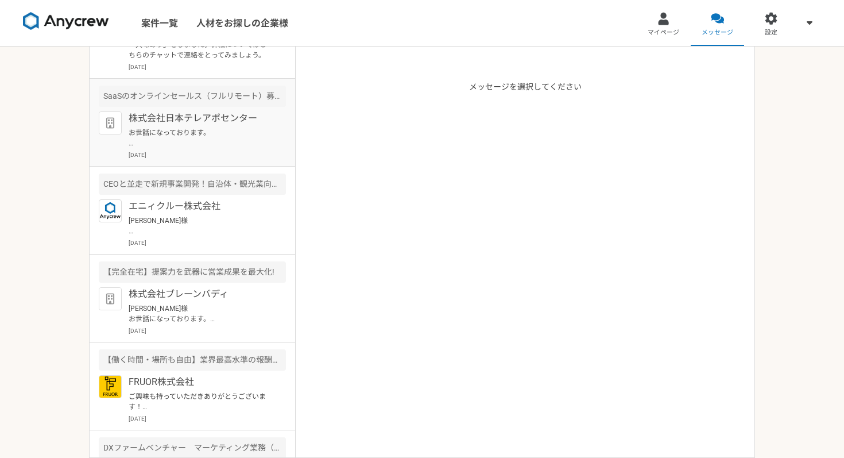
scroll to position [593, 0]
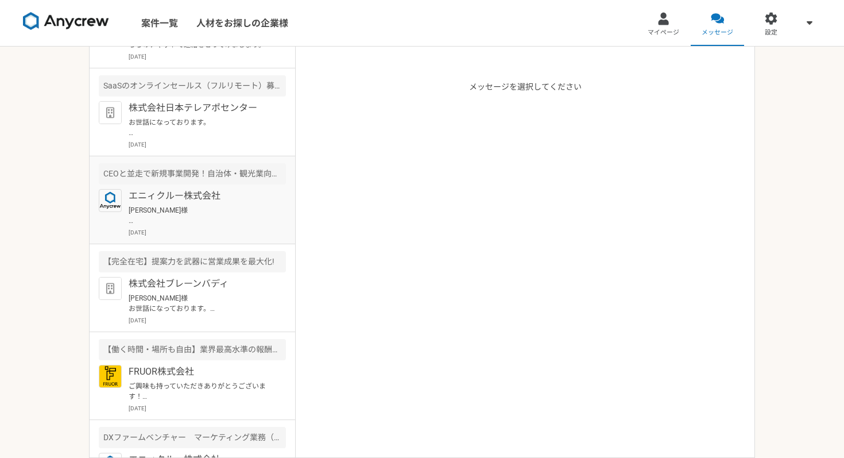
click at [183, 219] on p "[PERSON_NAME]様 ご連絡が遅くなり失礼いたしました。 一度案件のご説明とご経歴、ご状況のヒアリングができればと思いますので、下記のURLより面談の…" at bounding box center [200, 215] width 142 height 21
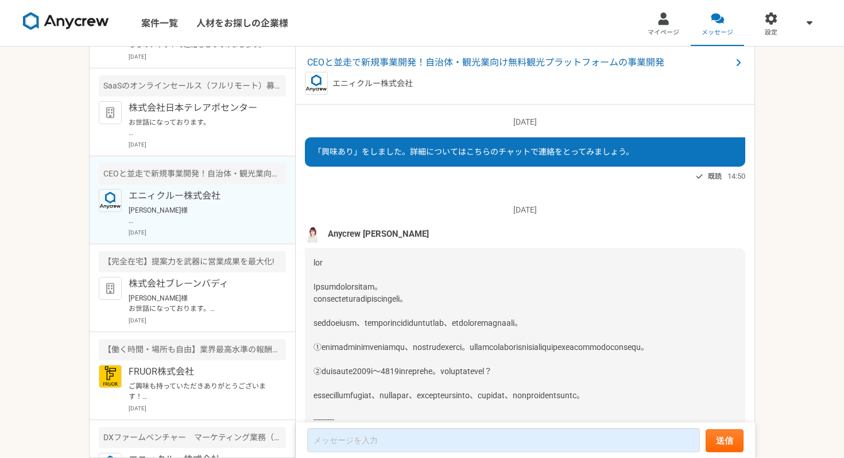
scroll to position [617, 0]
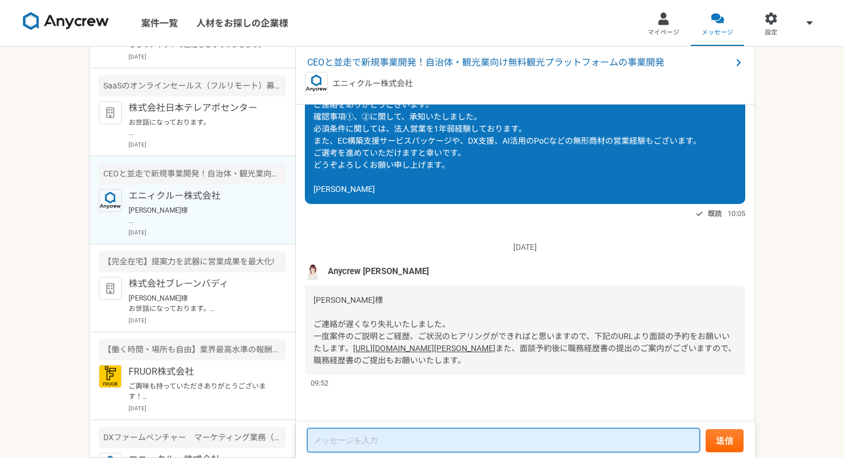
click at [361, 436] on textarea at bounding box center [503, 440] width 393 height 24
click at [401, 438] on textarea at bounding box center [503, 440] width 393 height 24
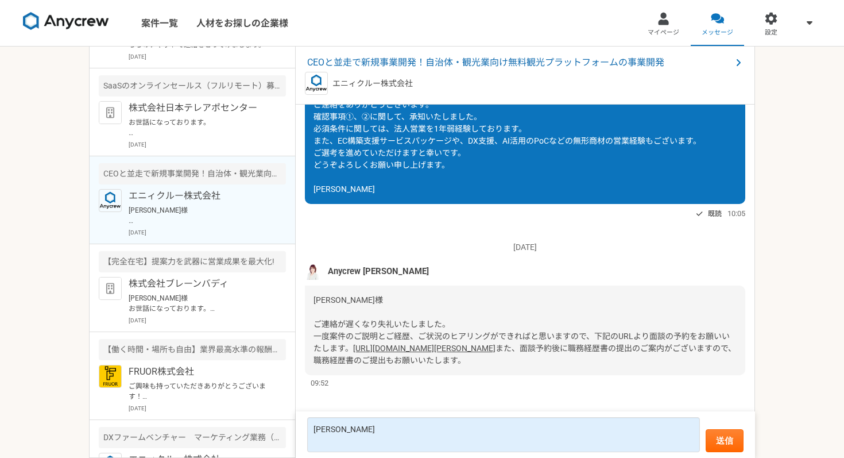
click at [367, 343] on link "[URL][DOMAIN_NAME][PERSON_NAME]" at bounding box center [424, 347] width 142 height 9
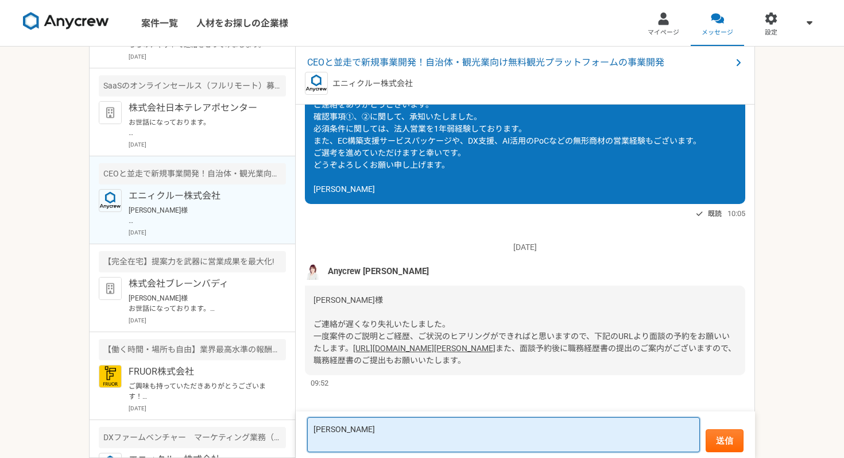
click at [344, 435] on textarea "[PERSON_NAME]" at bounding box center [503, 434] width 393 height 35
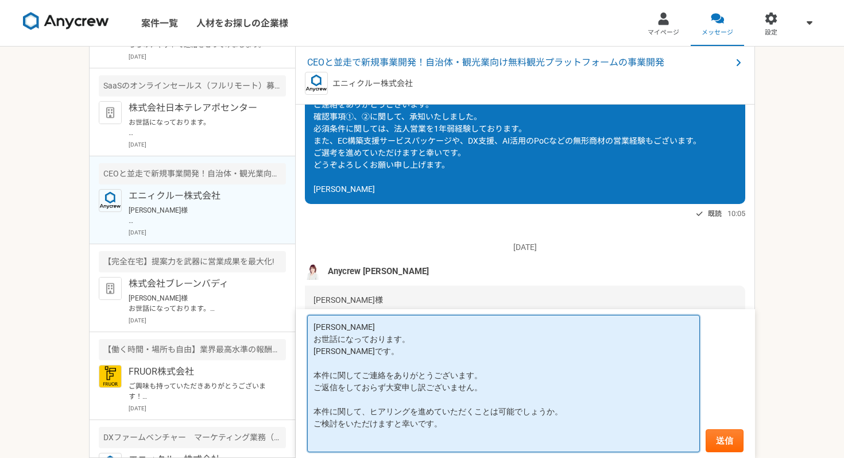
scroll to position [1, 0]
click at [488, 387] on textarea "[PERSON_NAME] お世話になっております。 [PERSON_NAME]です。 本件に関してご連絡をありがとうございます。 ご返信をしておらず大変申し…" at bounding box center [503, 383] width 393 height 137
click at [366, 409] on textarea "[PERSON_NAME] お世話になっております。 [PERSON_NAME]です。 本件に関してご連絡をありがとうございます。 ご返信をしておらず大変申し…" at bounding box center [503, 383] width 393 height 137
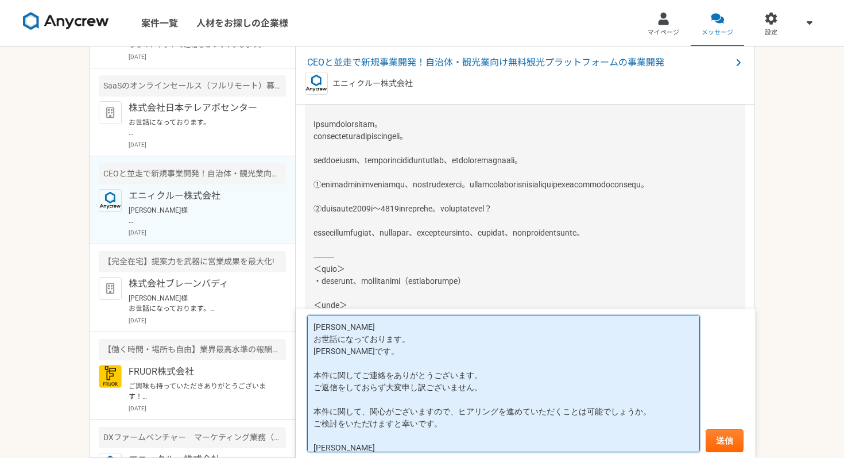
scroll to position [617, 0]
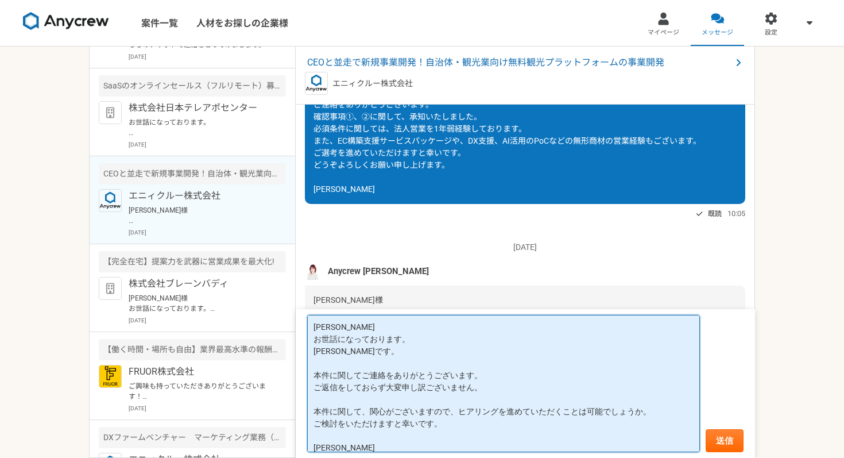
click at [365, 325] on textarea "[PERSON_NAME] お世話になっております。 [PERSON_NAME]です。 本件に関してご連絡をありがとうございます。 ご返信をしておらず大変申し…" at bounding box center [503, 383] width 393 height 137
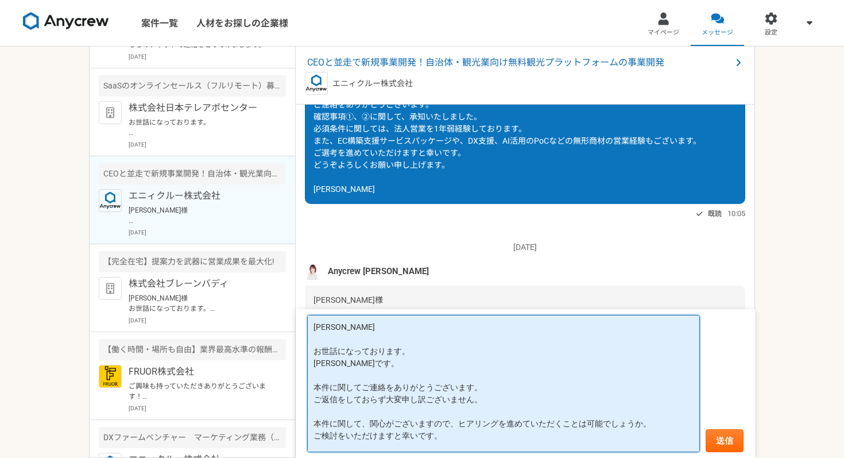
scroll to position [32, 0]
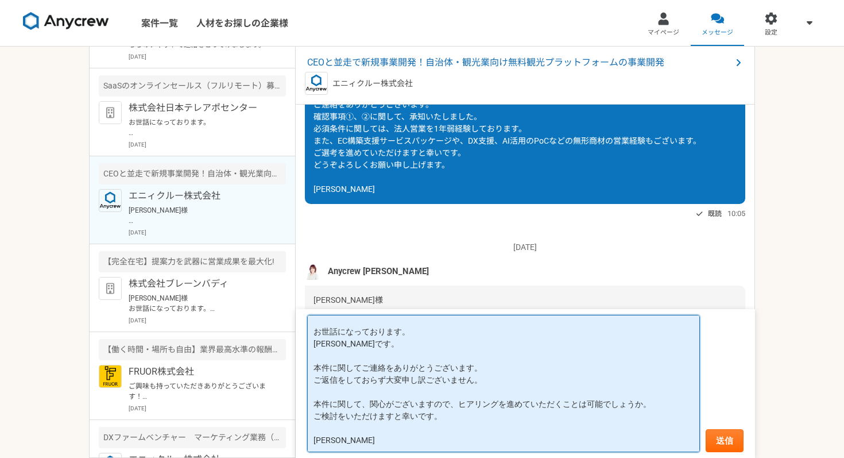
click at [339, 447] on textarea "[PERSON_NAME] お世話になっております。 [PERSON_NAME]です。 本件に関してご連絡をありがとうございます。 ご返信をしておらず大変申し…" at bounding box center [503, 383] width 393 height 137
type textarea "[PERSON_NAME] お世話になっております。 [PERSON_NAME]です。 本件に関してご連絡をありがとうございます。 ご返信をしておらず大変申し…"
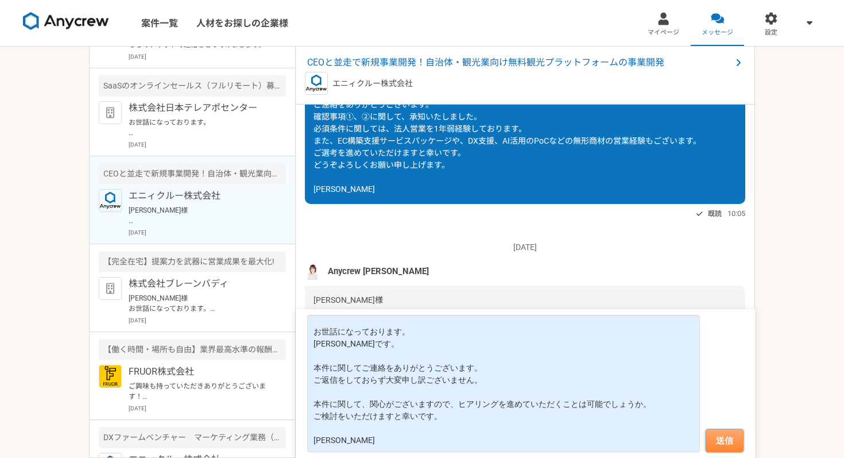
click at [731, 437] on button "送信" at bounding box center [725, 440] width 38 height 23
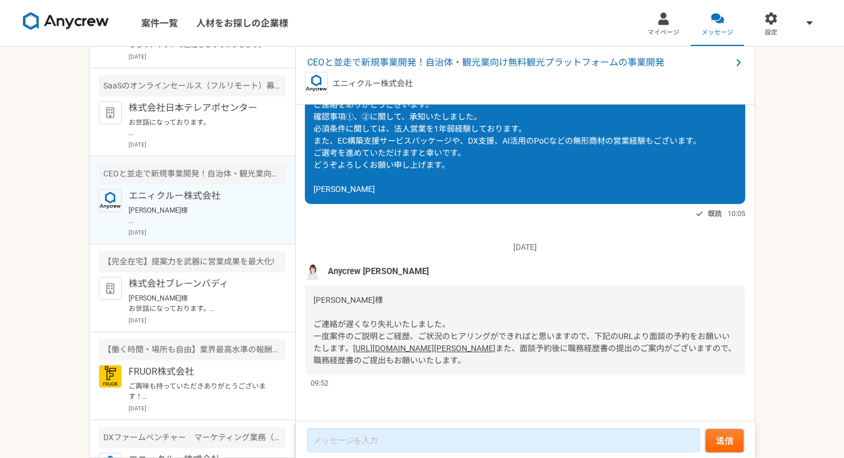
scroll to position [834, 0]
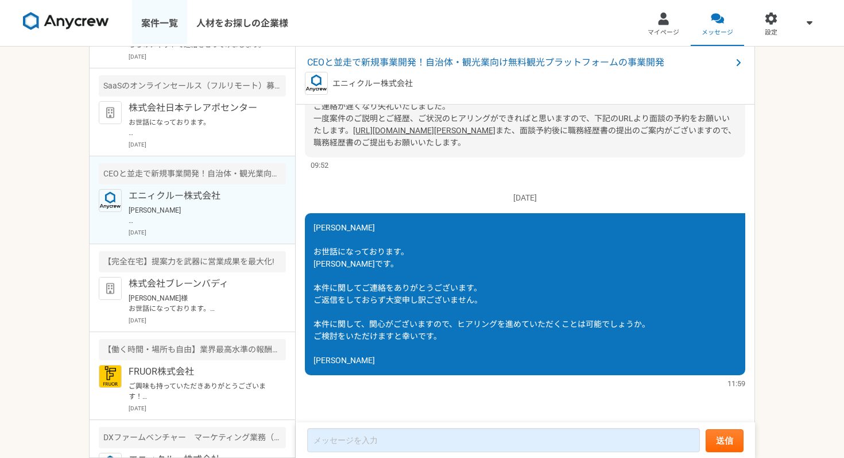
click at [159, 19] on link "案件一覧" at bounding box center [159, 23] width 55 height 46
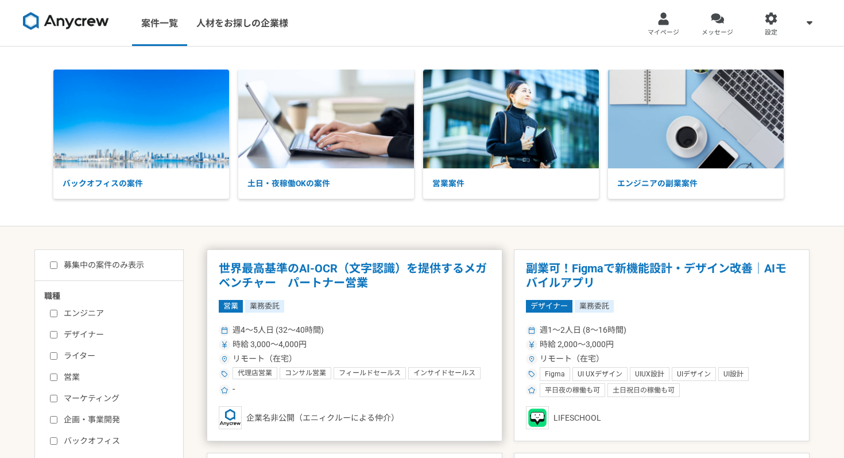
click at [349, 324] on div "週4〜5人日 (32〜40時間)" at bounding box center [355, 330] width 272 height 12
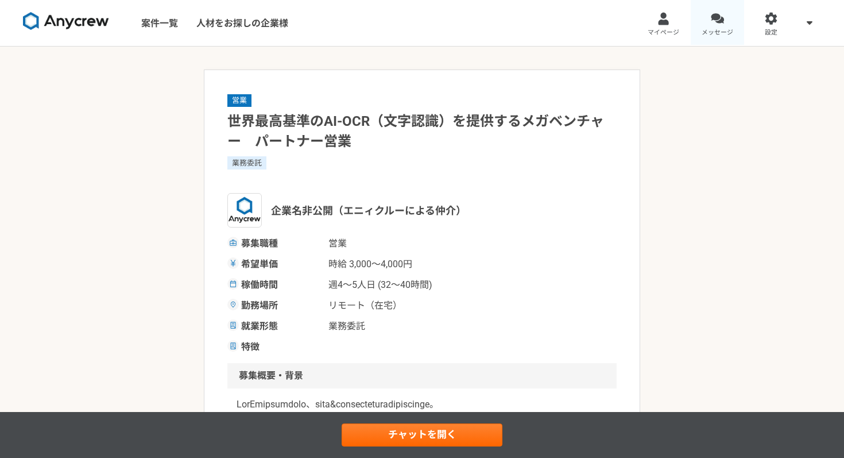
click at [721, 21] on div at bounding box center [717, 18] width 13 height 13
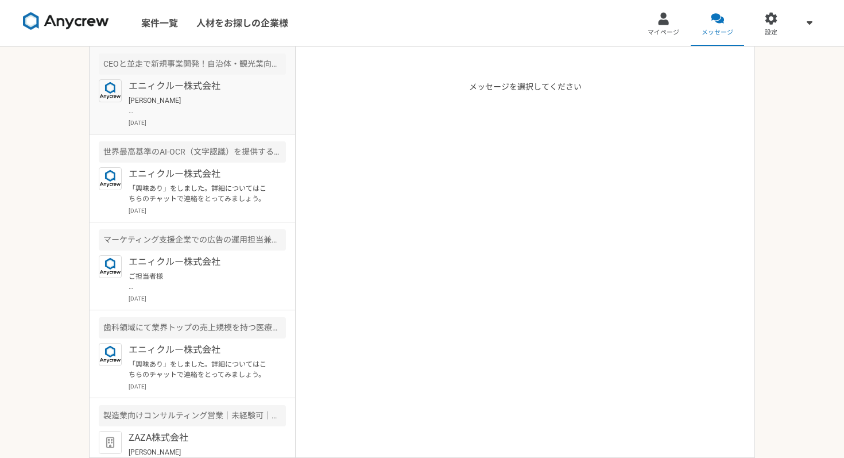
click at [173, 90] on p "エニィクルー株式会社" at bounding box center [200, 86] width 142 height 14
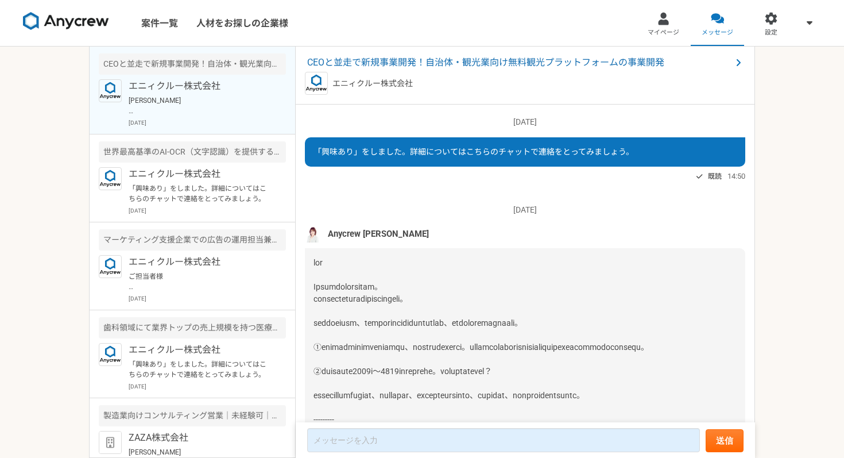
scroll to position [834, 0]
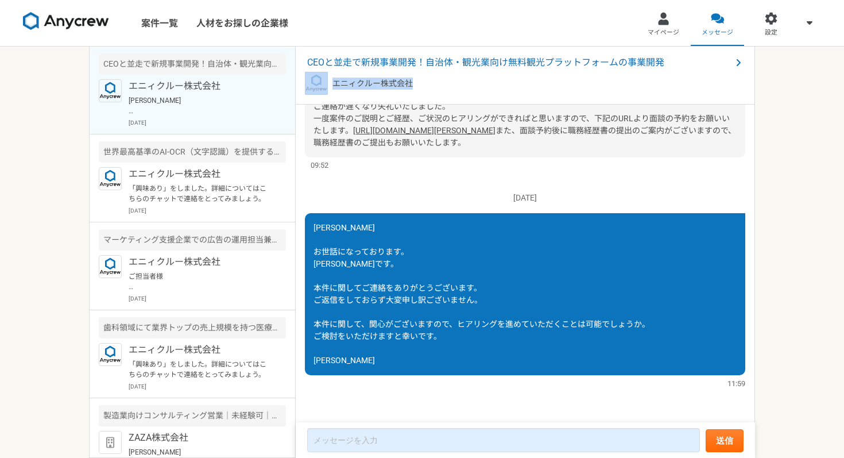
drag, startPoint x: 329, startPoint y: 85, endPoint x: 426, endPoint y: 85, distance: 96.5
click at [426, 85] on div "エニィクルー株式会社" at bounding box center [525, 83] width 441 height 23
copy div "エニィクルー株式会社"
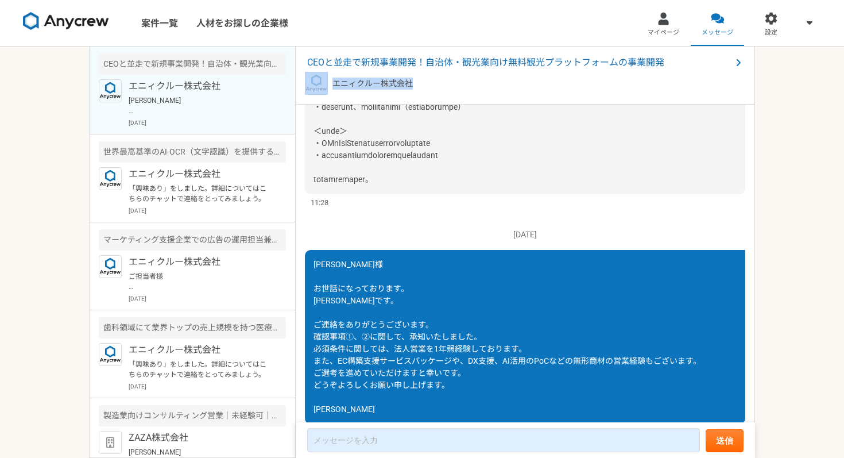
scroll to position [0, 0]
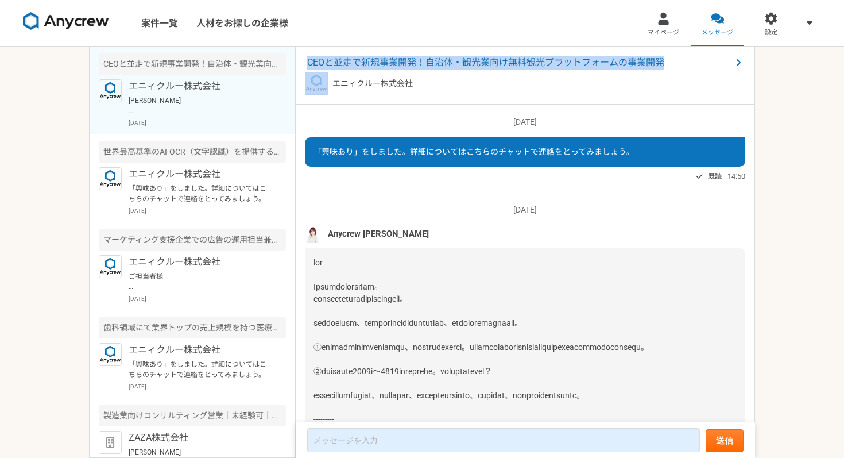
drag, startPoint x: 306, startPoint y: 60, endPoint x: 665, endPoint y: 70, distance: 359.1
click at [665, 70] on div "CEOと並走で新規事業開発！自治体・観光業向け無料観光プラットフォームの事業開発 エニィクルー株式会社" at bounding box center [525, 76] width 459 height 58
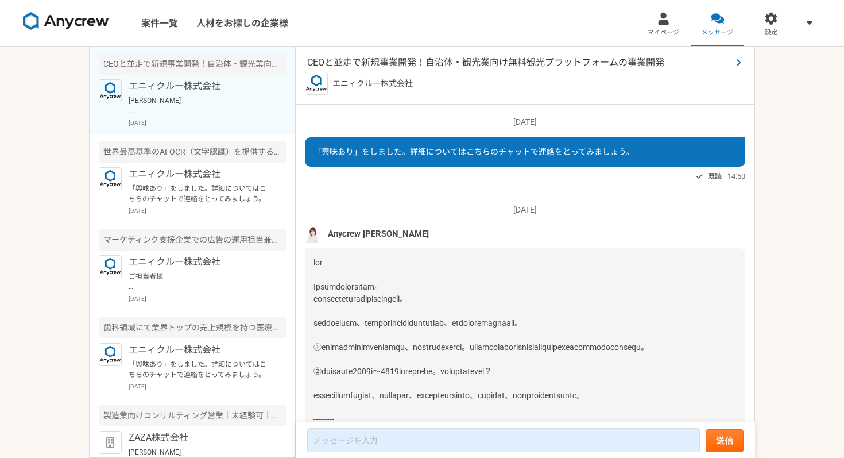
click at [683, 64] on span "CEOと並走で新規事業開発！自治体・観光業向け無料観光プラットフォームの事業開発" at bounding box center [519, 63] width 424 height 14
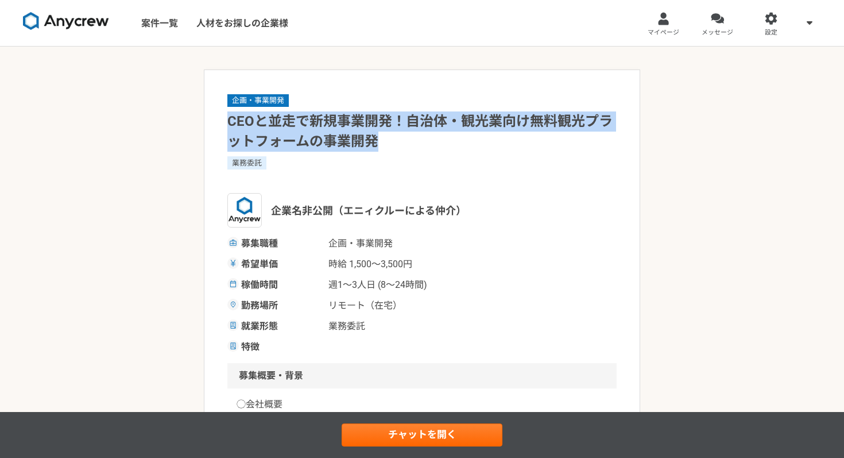
drag, startPoint x: 241, startPoint y: 124, endPoint x: 391, endPoint y: 142, distance: 151.0
copy h1 "CEOと並走で新規事業開発！自治体・観光業向け無料観光プラットフォームの事業開発"
